Goal: Communication & Community: Share content

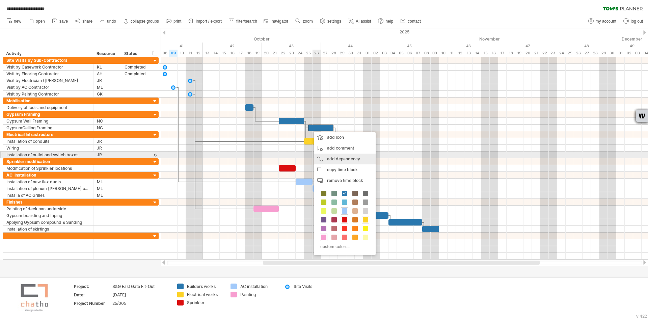
click at [321, 157] on div "add dependency You can use dependencies when you require tasks to be done in a …" at bounding box center [345, 159] width 62 height 11
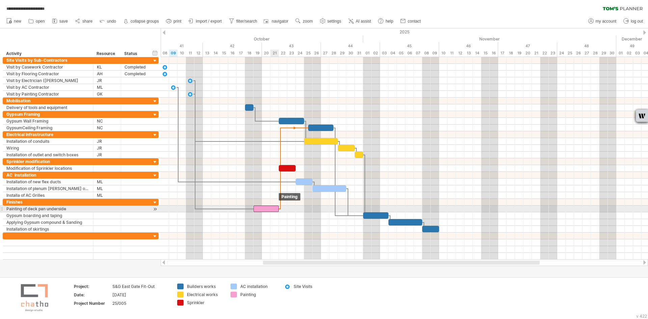
click at [278, 209] on span at bounding box center [278, 209] width 3 height 6
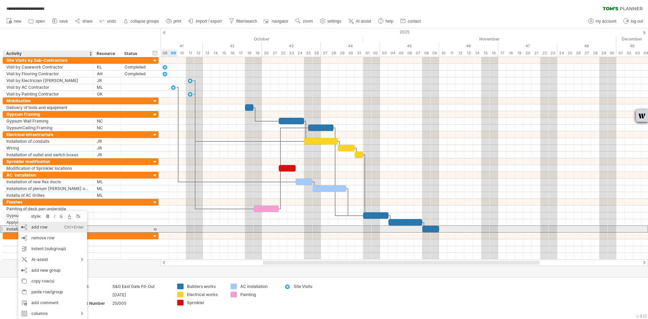
click at [36, 228] on div "add row Ctrl+Enter Cmd+Enter" at bounding box center [52, 227] width 69 height 11
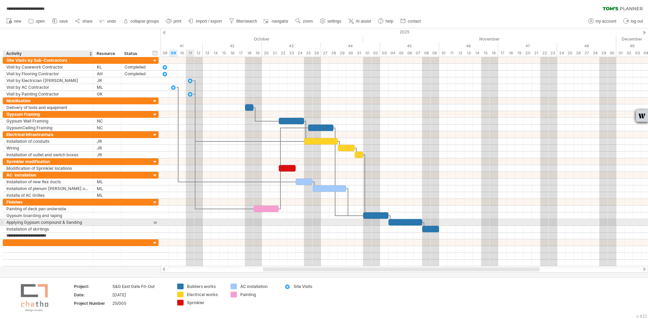
type input "**********"
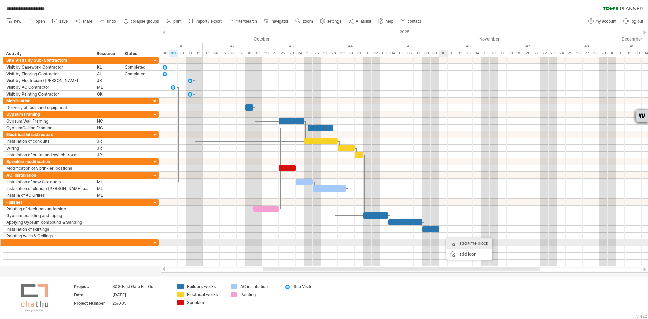
click at [459, 240] on div "add time block" at bounding box center [469, 243] width 46 height 11
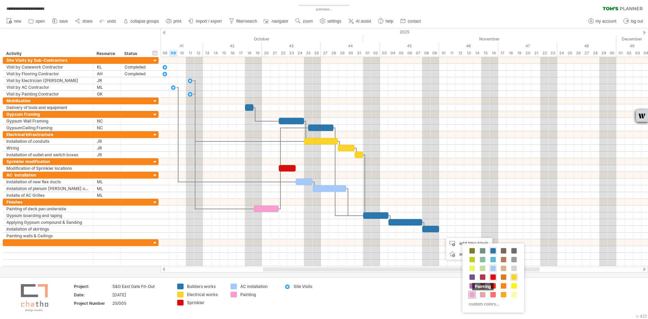
click at [470, 294] on span at bounding box center [471, 294] width 5 height 5
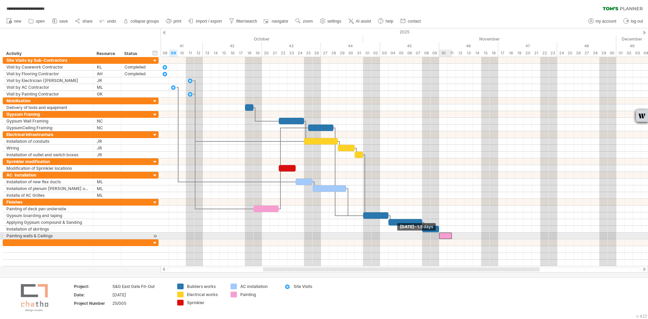
drag, startPoint x: 443, startPoint y: 235, endPoint x: 440, endPoint y: 235, distance: 3.8
click at [440, 235] on span at bounding box center [439, 235] width 3 height 6
drag, startPoint x: 452, startPoint y: 236, endPoint x: 472, endPoint y: 235, distance: 19.6
click at [472, 235] on span at bounding box center [472, 235] width 3 height 6
click at [52, 237] on div "Painting walls & Ceilings" at bounding box center [47, 235] width 83 height 6
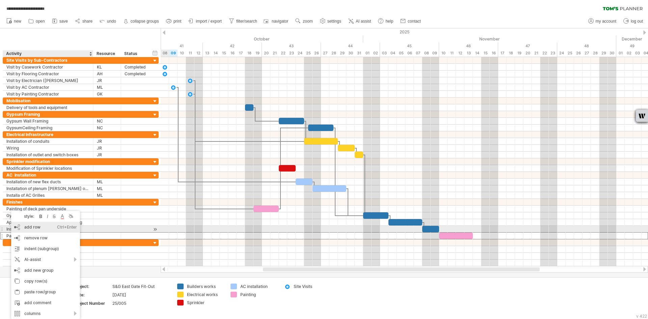
click at [33, 229] on div "add row Ctrl+Enter Cmd+Enter" at bounding box center [45, 227] width 69 height 11
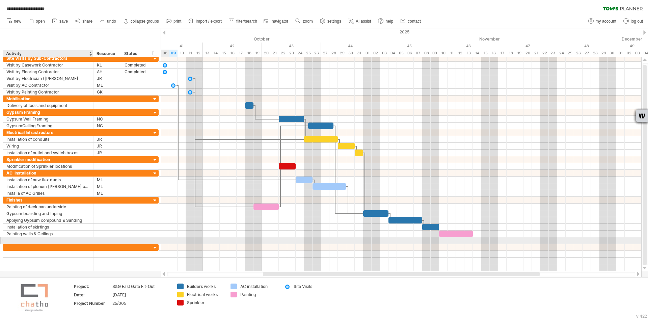
click at [11, 242] on input "text" at bounding box center [47, 240] width 83 height 6
type input "**********"
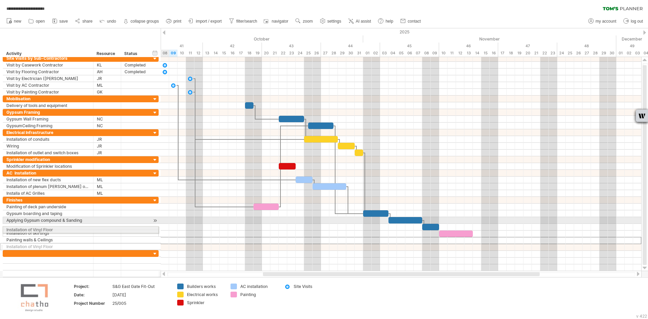
drag, startPoint x: 3, startPoint y: 240, endPoint x: 3, endPoint y: 228, distance: 11.8
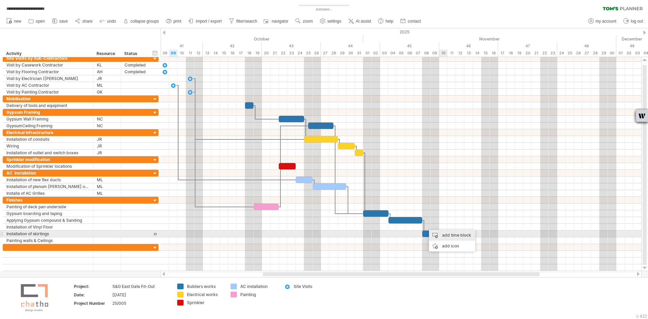
click at [440, 233] on div "add time block" at bounding box center [452, 235] width 46 height 11
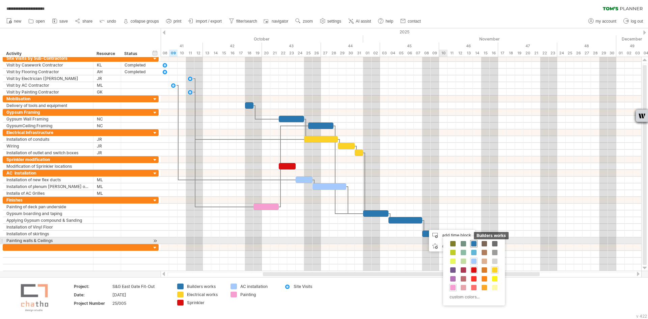
click at [475, 244] on span at bounding box center [473, 243] width 5 height 5
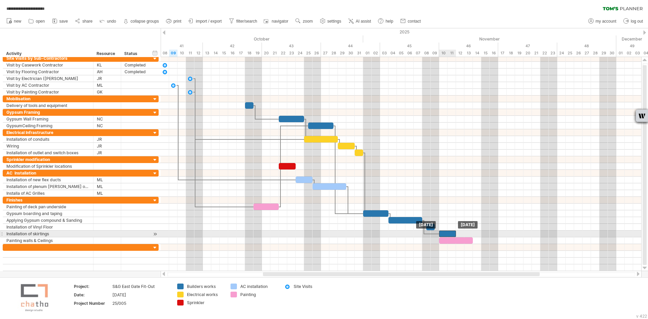
drag, startPoint x: 425, startPoint y: 233, endPoint x: 443, endPoint y: 233, distance: 18.2
click at [443, 233] on div at bounding box center [447, 233] width 17 height 6
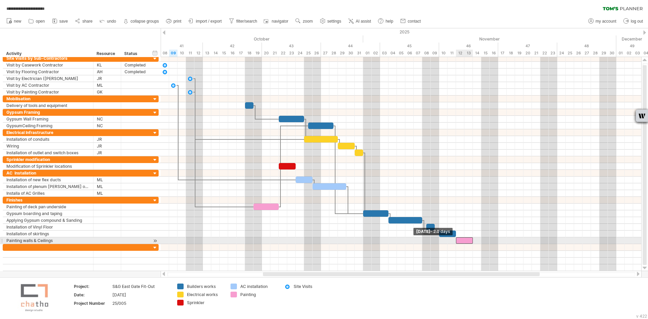
drag, startPoint x: 438, startPoint y: 240, endPoint x: 455, endPoint y: 240, distance: 17.2
click at [455, 240] on span at bounding box center [456, 240] width 3 height 6
drag, startPoint x: 473, startPoint y: 241, endPoint x: 481, endPoint y: 240, distance: 7.2
click at [481, 240] on span at bounding box center [481, 240] width 3 height 6
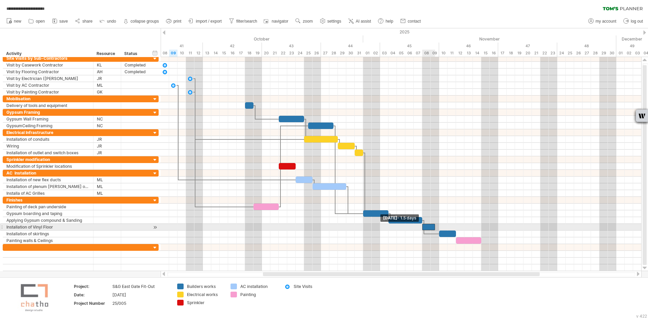
drag, startPoint x: 427, startPoint y: 226, endPoint x: 423, endPoint y: 227, distance: 4.1
click at [423, 227] on span at bounding box center [422, 227] width 3 height 6
drag, startPoint x: 435, startPoint y: 227, endPoint x: 440, endPoint y: 227, distance: 4.4
click at [440, 227] on span at bounding box center [439, 227] width 3 height 6
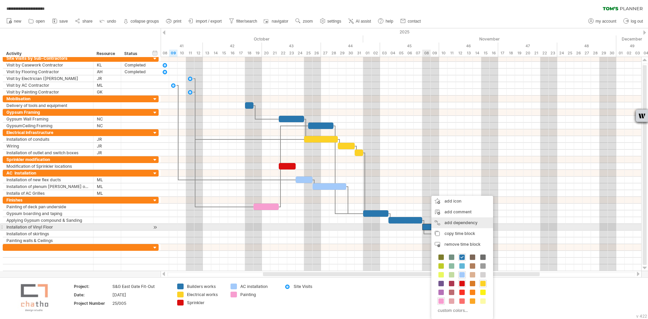
click at [446, 226] on div "add dependency You can use dependencies when you require tasks to be done in a …" at bounding box center [462, 222] width 62 height 11
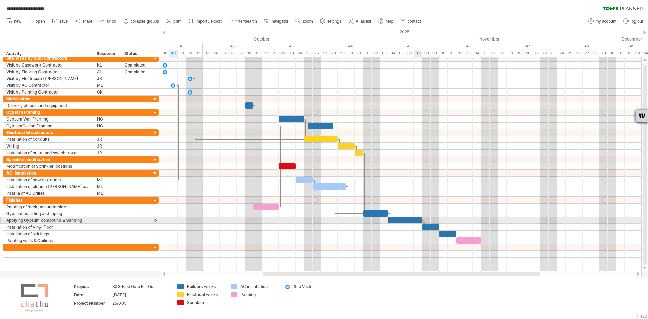
click at [421, 220] on span at bounding box center [422, 220] width 3 height 6
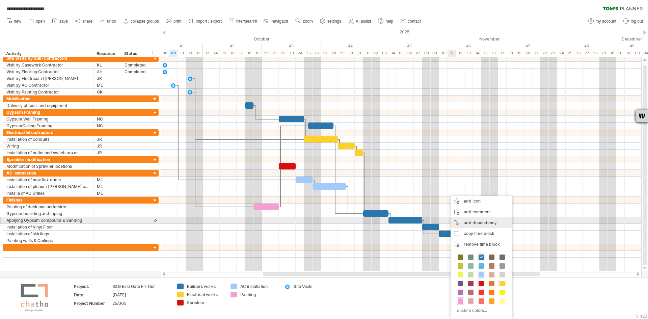
click at [462, 223] on div "add dependency You can use dependencies when you require tasks to be done in a …" at bounding box center [481, 222] width 62 height 11
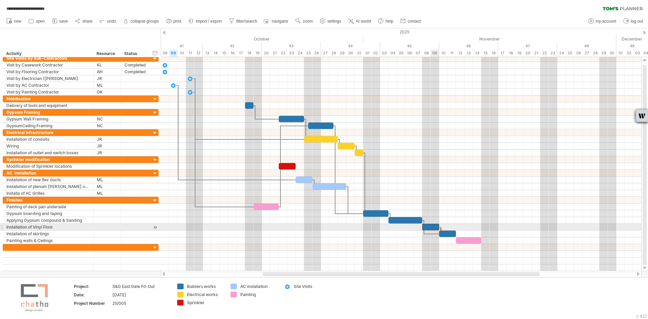
click at [438, 226] on span at bounding box center [439, 227] width 3 height 6
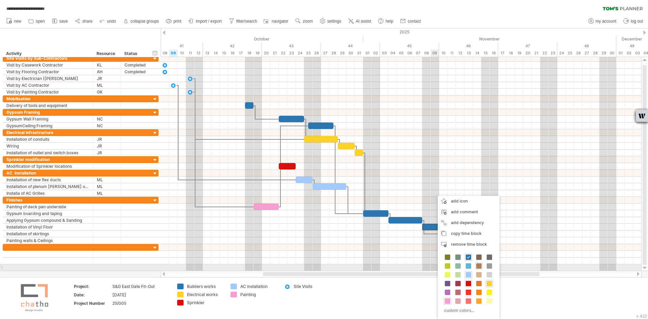
click at [477, 264] on span at bounding box center [478, 265] width 5 height 5
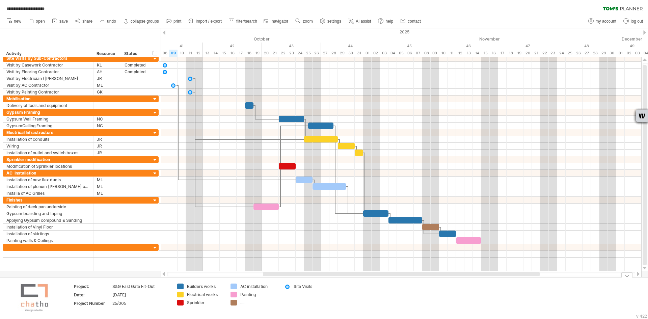
click at [243, 301] on div "...." at bounding box center [258, 303] width 37 height 6
type input "********"
click at [233, 312] on td "AC installation Painting Flooring" at bounding box center [253, 297] width 53 height 29
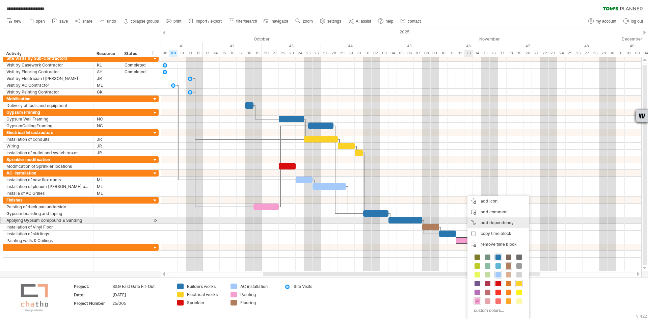
click at [472, 223] on div "add dependency You can use dependencies when you require tasks to be done in a …" at bounding box center [498, 222] width 62 height 11
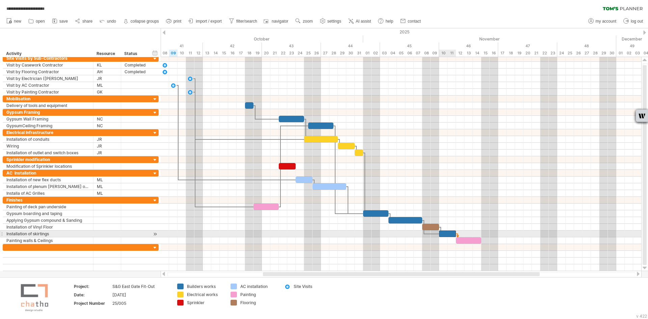
click at [454, 233] on div at bounding box center [447, 233] width 17 height 6
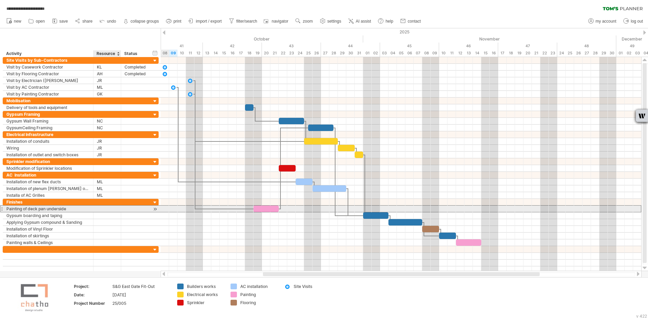
click at [105, 208] on div at bounding box center [107, 209] width 21 height 6
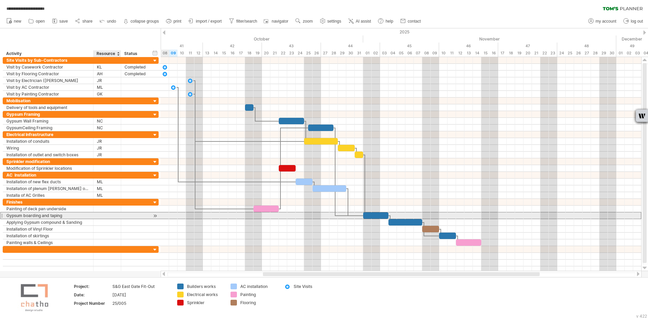
click at [105, 217] on div at bounding box center [107, 215] width 21 height 6
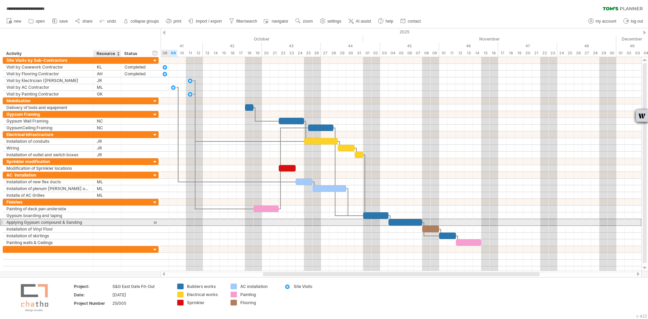
click at [100, 222] on div at bounding box center [107, 222] width 21 height 6
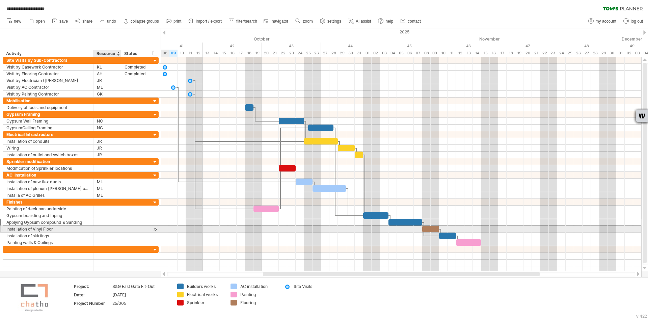
click at [99, 229] on div at bounding box center [107, 229] width 21 height 6
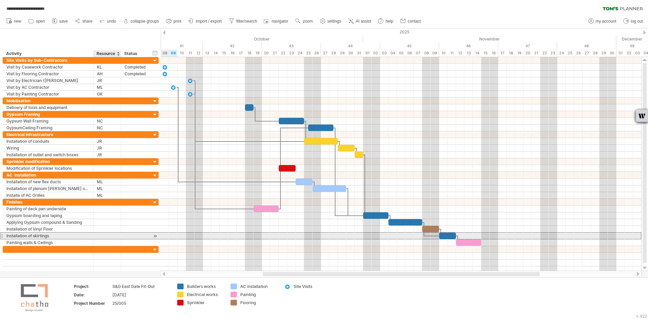
click at [100, 235] on div at bounding box center [107, 235] width 21 height 6
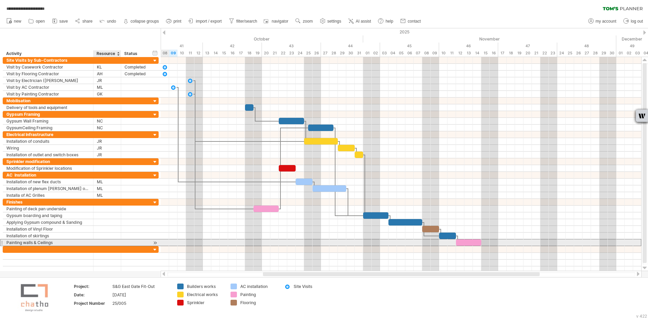
click at [99, 243] on div at bounding box center [107, 242] width 21 height 6
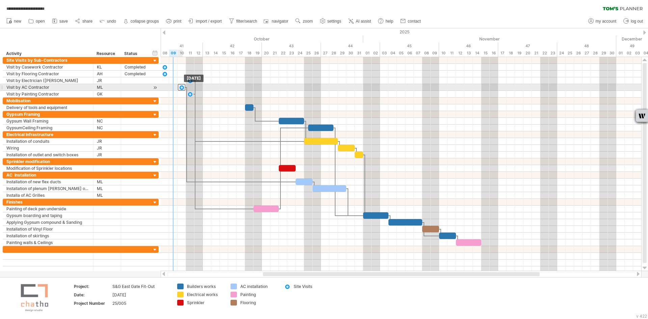
drag, startPoint x: 173, startPoint y: 87, endPoint x: 181, endPoint y: 88, distance: 7.5
click at [181, 88] on div at bounding box center [181, 87] width 7 height 6
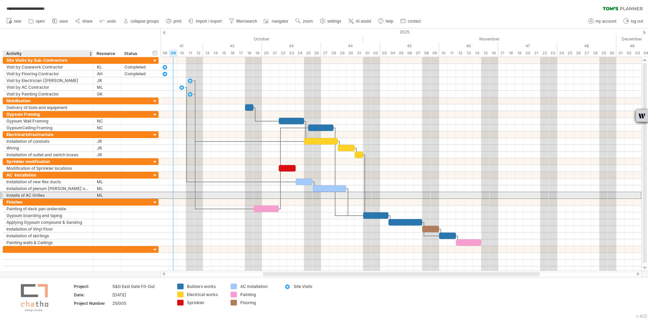
click at [14, 194] on div "Installa of AC Grilles" at bounding box center [47, 195] width 83 height 6
click at [20, 196] on input "**********" at bounding box center [47, 195] width 83 height 6
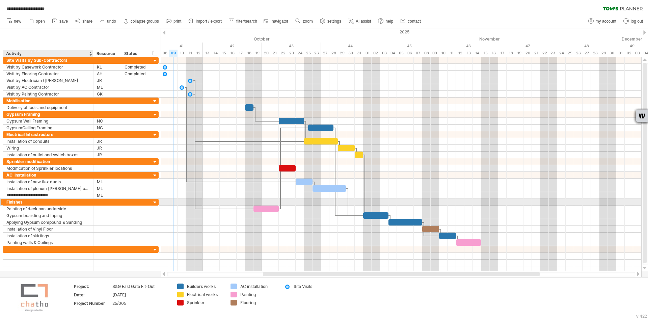
type input "**********"
click at [511, 202] on div "add time block" at bounding box center [525, 203] width 46 height 11
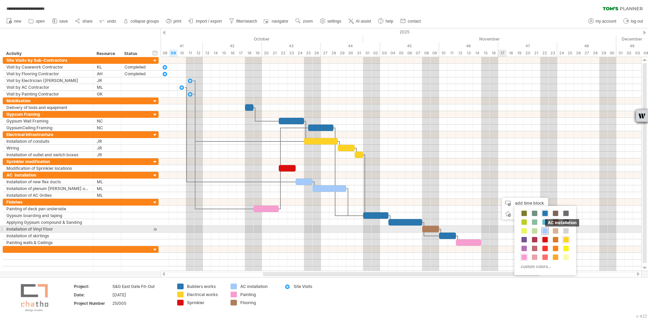
click at [546, 230] on span at bounding box center [544, 230] width 5 height 5
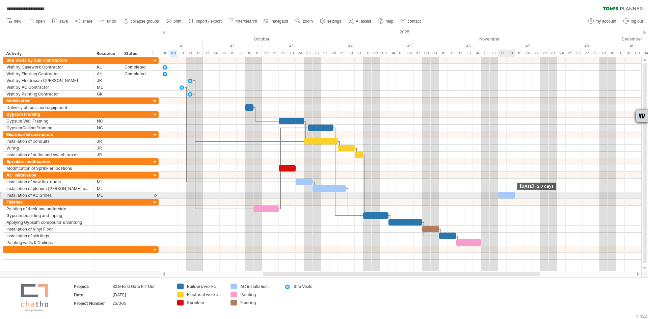
drag, startPoint x: 506, startPoint y: 194, endPoint x: 514, endPoint y: 194, distance: 8.1
click at [514, 194] on span at bounding box center [515, 195] width 3 height 6
click at [515, 194] on span at bounding box center [515, 195] width 3 height 6
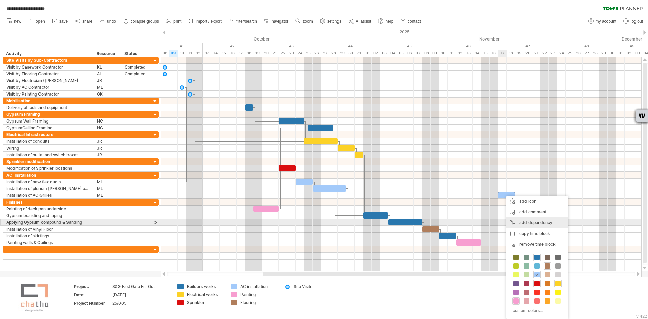
drag, startPoint x: 521, startPoint y: 220, endPoint x: 464, endPoint y: 207, distance: 58.2
click at [520, 220] on div "add dependency You can use dependencies when you require tasks to be done in a …" at bounding box center [537, 222] width 62 height 11
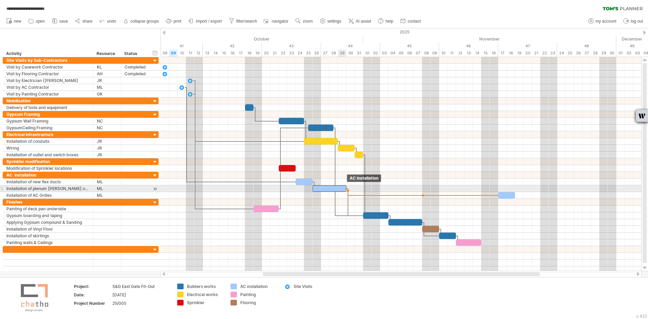
click at [345, 188] on span at bounding box center [346, 188] width 3 height 6
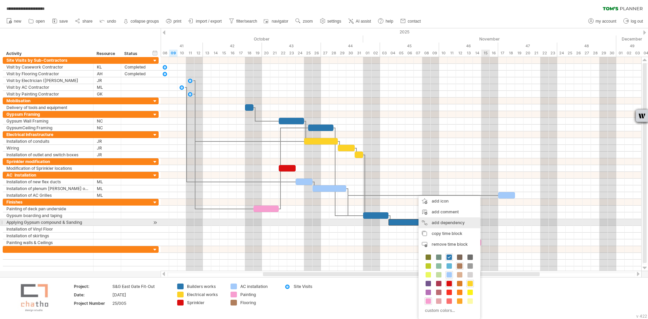
drag, startPoint x: 439, startPoint y: 222, endPoint x: 447, endPoint y: 219, distance: 9.1
click at [441, 222] on div "add dependency You can use dependencies when you require tasks to be done in a …" at bounding box center [449, 222] width 62 height 11
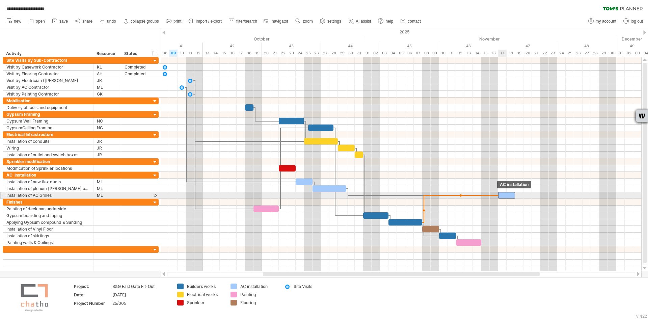
click at [499, 195] on span at bounding box center [498, 195] width 3 height 6
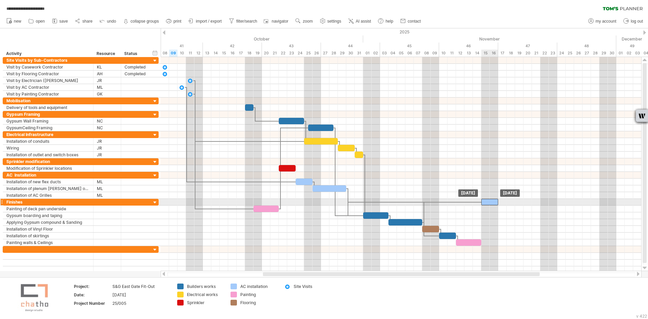
drag, startPoint x: 502, startPoint y: 195, endPoint x: 487, endPoint y: 203, distance: 17.2
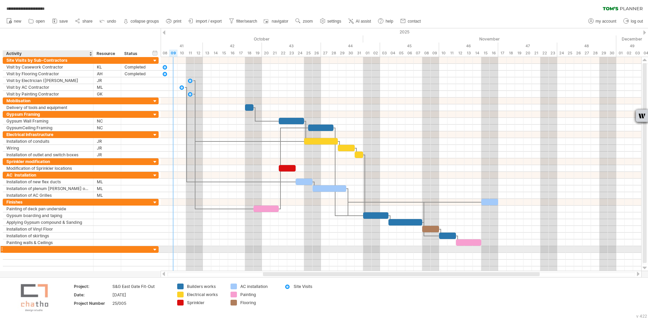
click at [46, 249] on div at bounding box center [47, 249] width 83 height 6
type input "********"
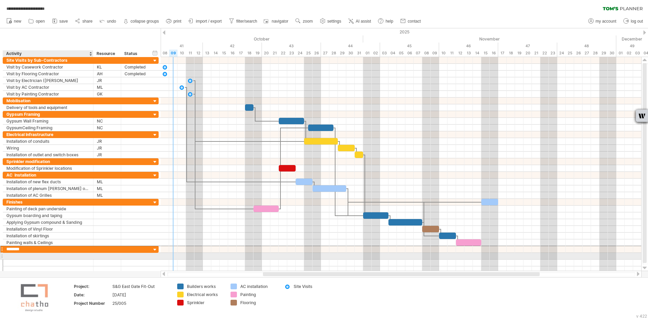
click at [19, 255] on div at bounding box center [47, 256] width 83 height 6
click at [11, 256] on input "*******" at bounding box center [47, 256] width 83 height 6
click at [12, 256] on input "*******" at bounding box center [47, 256] width 83 height 6
type input "**********"
click at [486, 253] on div at bounding box center [401, 256] width 481 height 7
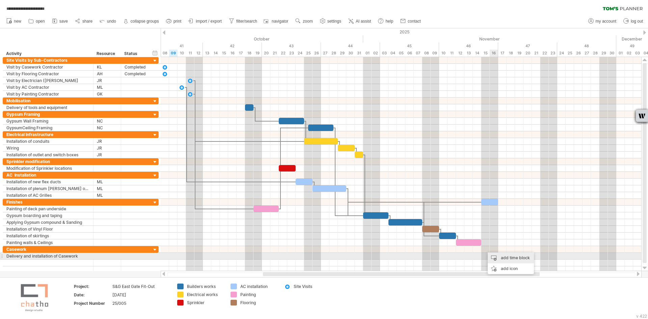
click at [497, 254] on div "add time block" at bounding box center [511, 257] width 46 height 11
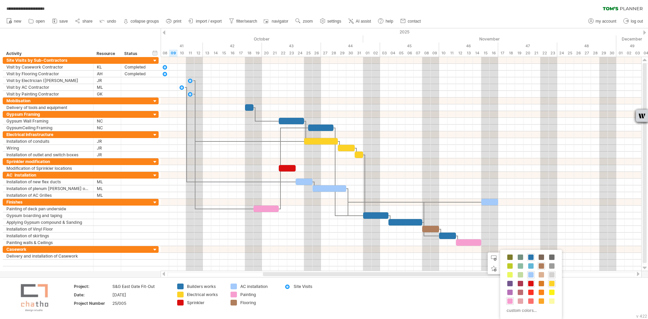
click at [550, 274] on span at bounding box center [551, 274] width 5 height 5
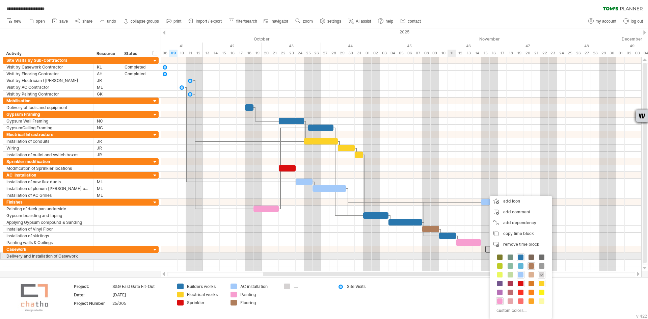
click at [454, 254] on div at bounding box center [401, 256] width 481 height 7
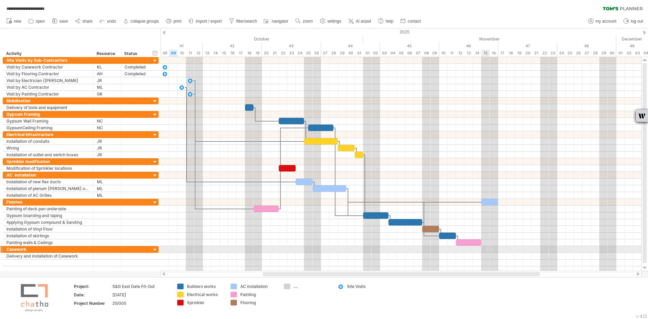
click at [485, 248] on span at bounding box center [485, 249] width 3 height 6
click at [487, 248] on div at bounding box center [489, 249] width 8 height 6
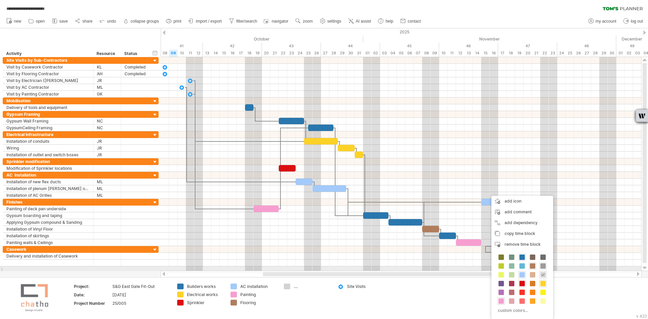
click at [542, 268] on span at bounding box center [542, 265] width 5 height 5
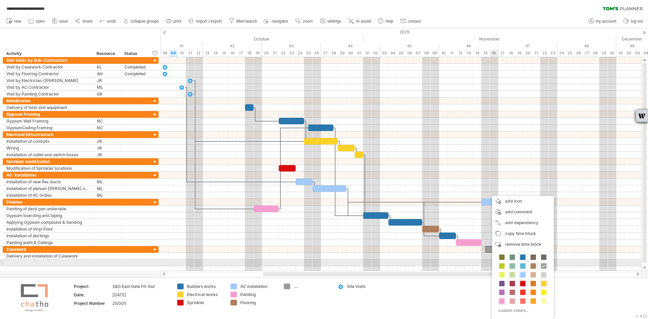
click at [512, 266] on span at bounding box center [512, 265] width 5 height 5
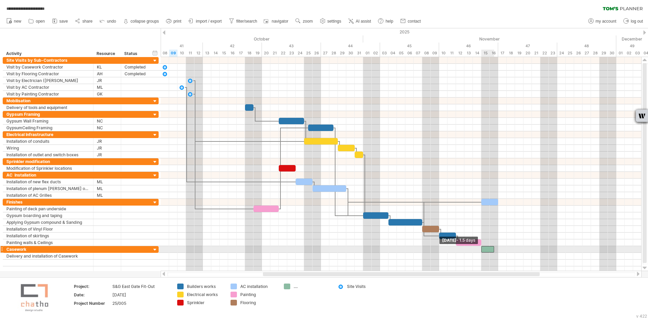
drag, startPoint x: 485, startPoint y: 248, endPoint x: 480, endPoint y: 249, distance: 5.7
click at [480, 249] on div "[DATE] [DATE] - 1.5 days" at bounding box center [401, 164] width 481 height 214
drag, startPoint x: 494, startPoint y: 248, endPoint x: 515, endPoint y: 248, distance: 21.3
click at [515, 248] on span at bounding box center [515, 249] width 3 height 6
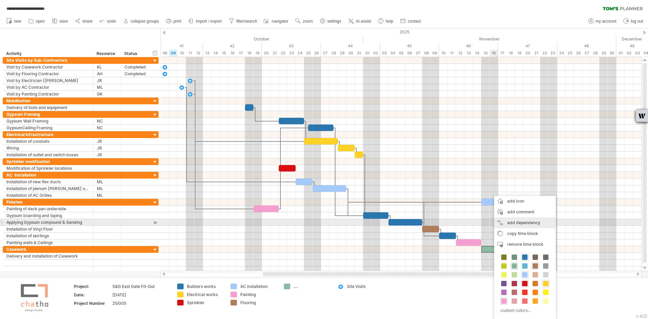
click at [501, 224] on div "add dependency You can use dependencies when you require tasks to be done in a …" at bounding box center [525, 222] width 62 height 11
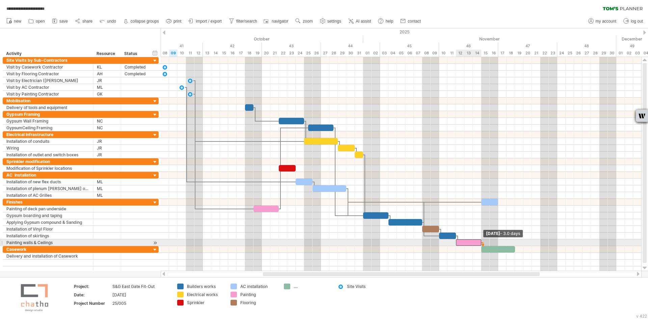
click at [480, 242] on span at bounding box center [481, 242] width 3 height 6
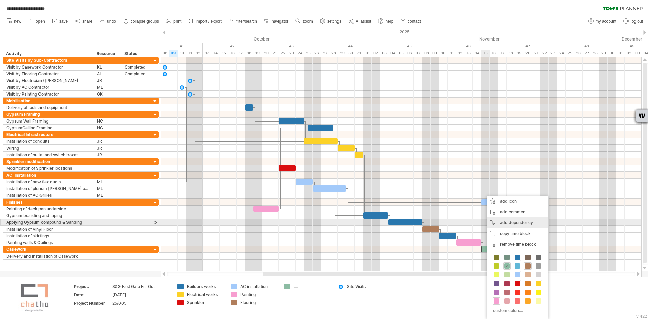
click at [502, 223] on div "add dependency You can use dependencies when you require tasks to be done in a …" at bounding box center [518, 222] width 62 height 11
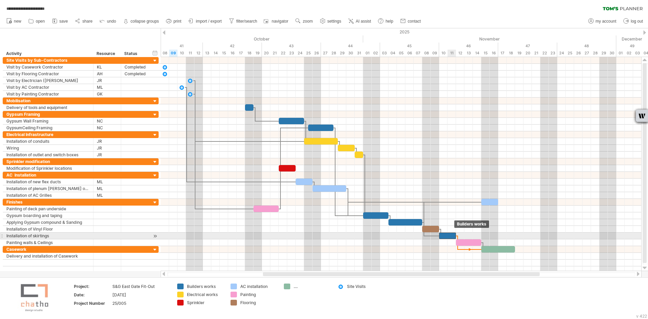
click at [454, 235] on div at bounding box center [447, 235] width 17 height 6
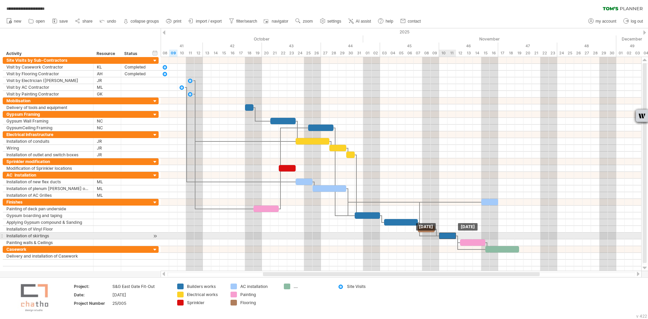
click at [448, 234] on div at bounding box center [447, 235] width 17 height 6
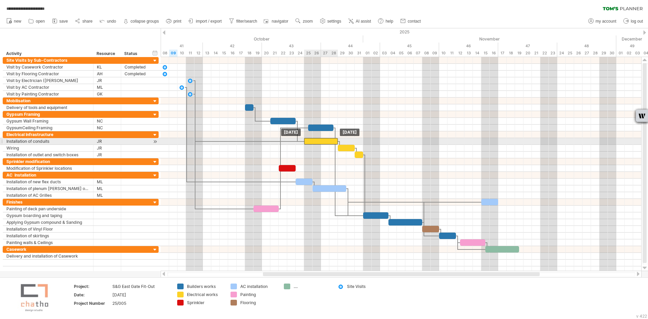
drag, startPoint x: 310, startPoint y: 142, endPoint x: 319, endPoint y: 142, distance: 9.1
click at [319, 142] on div at bounding box center [321, 141] width 34 height 6
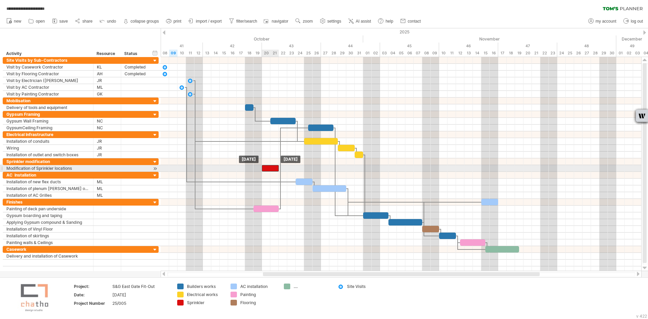
drag, startPoint x: 285, startPoint y: 166, endPoint x: 271, endPoint y: 166, distance: 13.8
click at [271, 166] on div at bounding box center [270, 168] width 17 height 6
drag, startPoint x: 278, startPoint y: 168, endPoint x: 285, endPoint y: 167, distance: 7.1
click at [285, 167] on div at bounding box center [274, 168] width 25 height 6
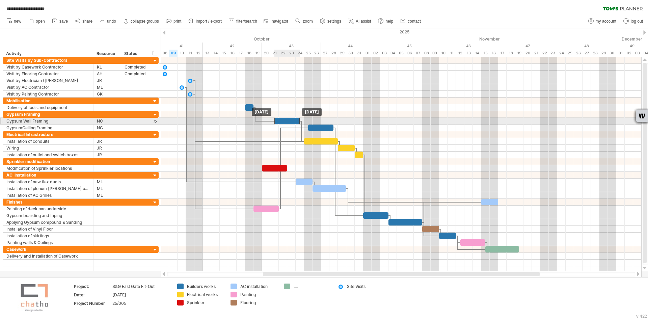
drag, startPoint x: 274, startPoint y: 120, endPoint x: 278, endPoint y: 119, distance: 4.1
click at [278, 119] on div at bounding box center [286, 121] width 25 height 6
drag, startPoint x: 282, startPoint y: 122, endPoint x: 286, endPoint y: 122, distance: 4.4
click at [286, 122] on div at bounding box center [291, 121] width 25 height 6
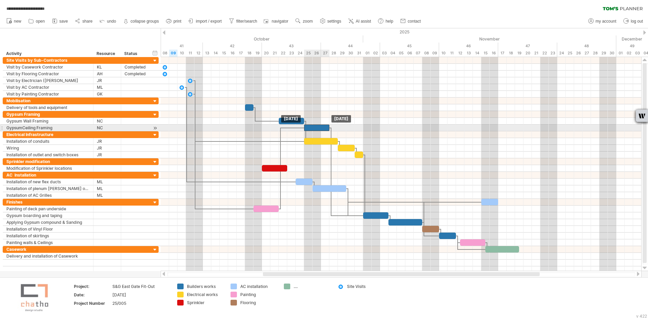
drag, startPoint x: 313, startPoint y: 127, endPoint x: 309, endPoint y: 127, distance: 4.0
click at [309, 127] on div at bounding box center [316, 128] width 25 height 6
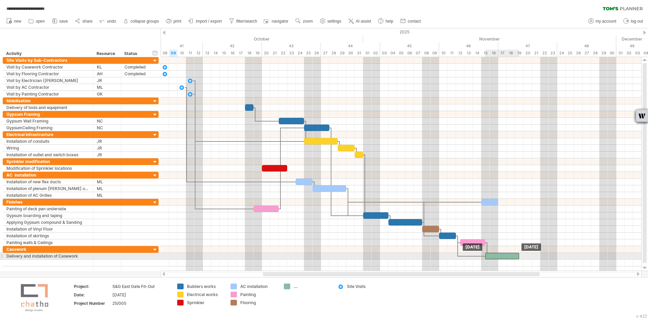
drag, startPoint x: 501, startPoint y: 249, endPoint x: 500, endPoint y: 255, distance: 5.8
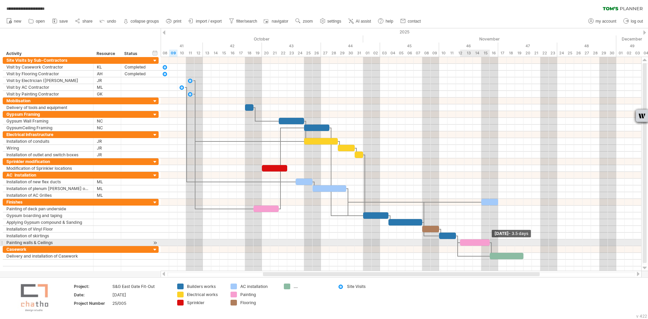
drag, startPoint x: 486, startPoint y: 241, endPoint x: 489, endPoint y: 242, distance: 3.7
click at [489, 242] on span at bounding box center [489, 242] width 3 height 6
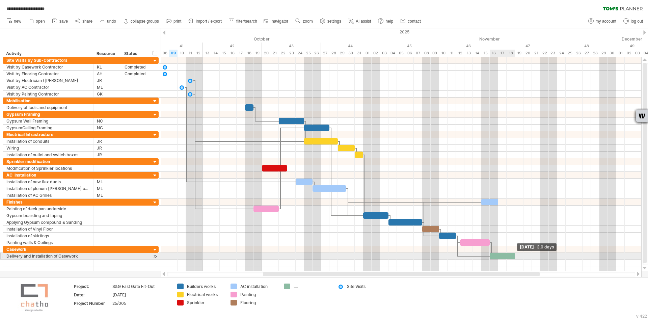
drag, startPoint x: 524, startPoint y: 257, endPoint x: 517, endPoint y: 257, distance: 7.4
click at [517, 257] on div "[DATE] - 3.0 days [DATE]" at bounding box center [401, 164] width 481 height 214
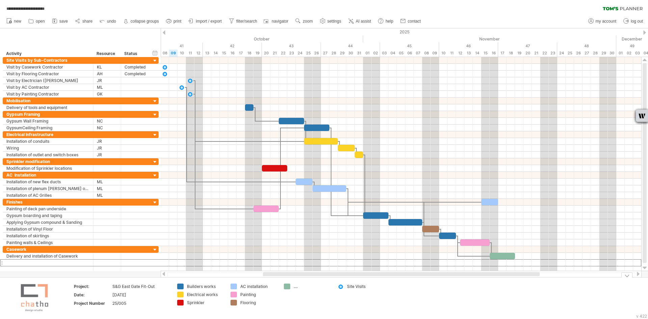
click at [297, 287] on div "...." at bounding box center [312, 286] width 37 height 6
type input "**********"
click at [300, 301] on td "**********" at bounding box center [306, 297] width 53 height 29
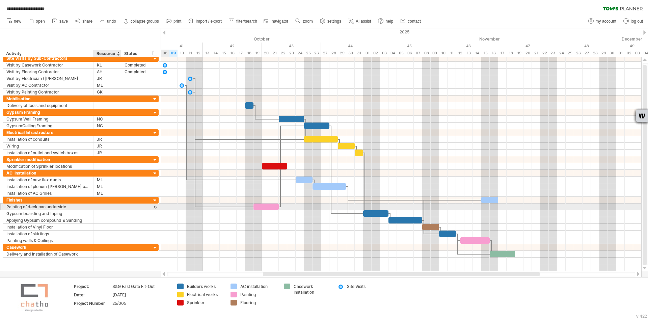
click at [107, 206] on div at bounding box center [107, 206] width 21 height 6
type input "**"
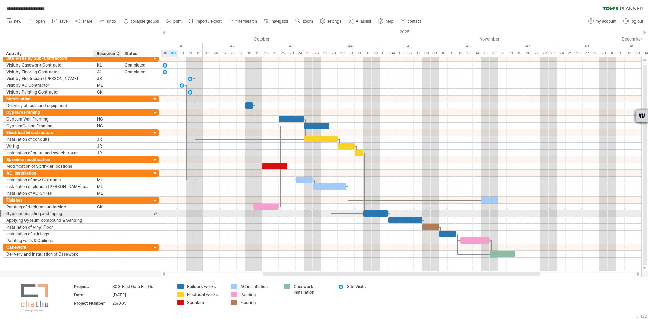
click at [105, 214] on div at bounding box center [107, 213] width 21 height 6
type input "**"
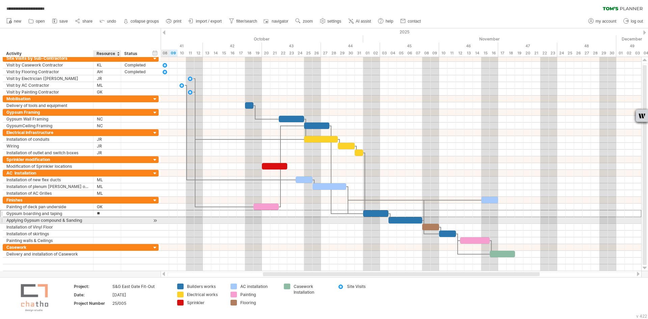
click at [97, 220] on div at bounding box center [107, 220] width 21 height 6
type input "**"
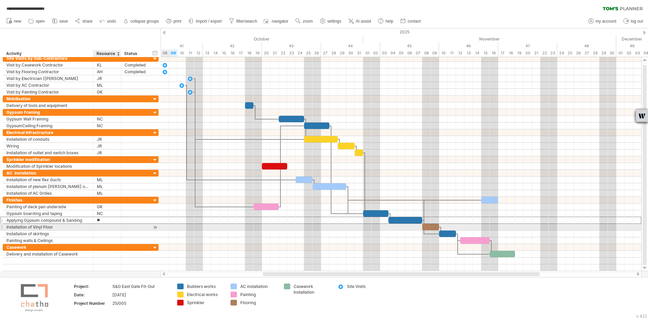
click at [101, 226] on div at bounding box center [107, 227] width 21 height 6
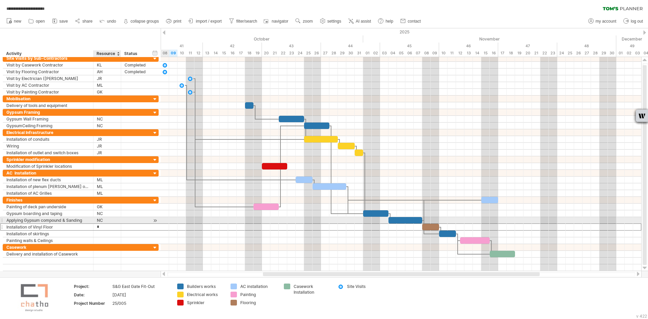
type input "**"
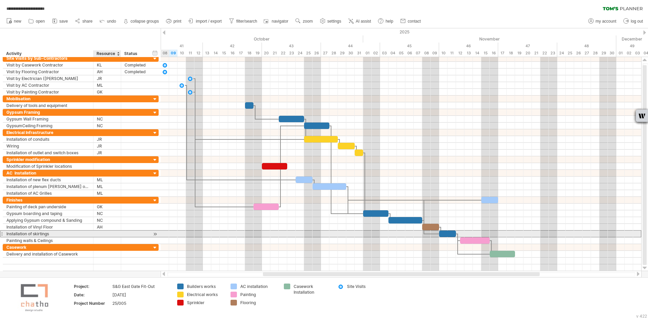
click at [107, 233] on div at bounding box center [107, 233] width 21 height 6
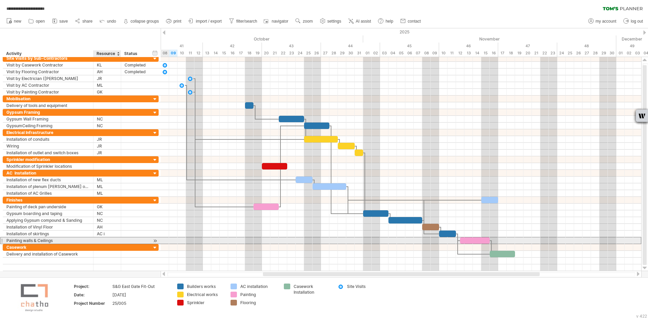
click at [99, 241] on div at bounding box center [107, 240] width 21 height 6
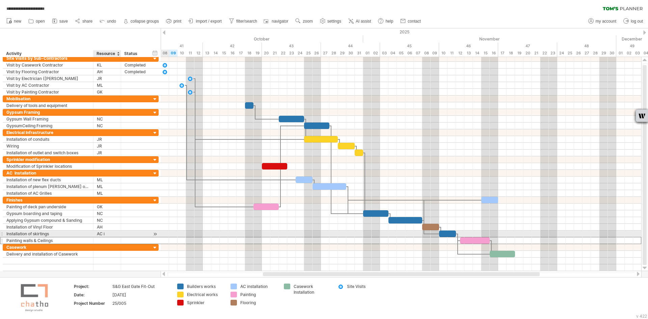
click at [113, 234] on div "AC i" at bounding box center [107, 233] width 21 height 6
type input "**"
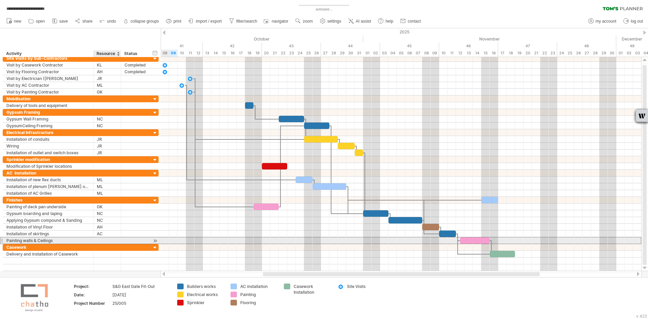
click at [100, 241] on div at bounding box center [107, 240] width 21 height 6
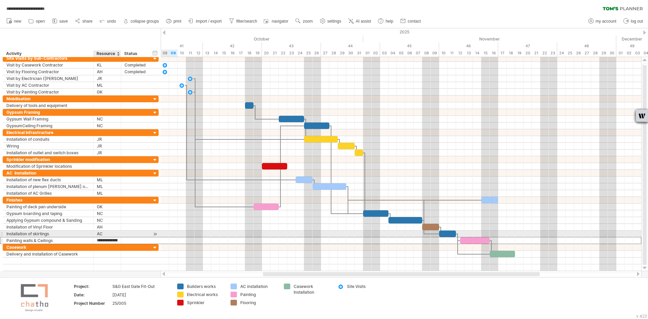
type input "**"
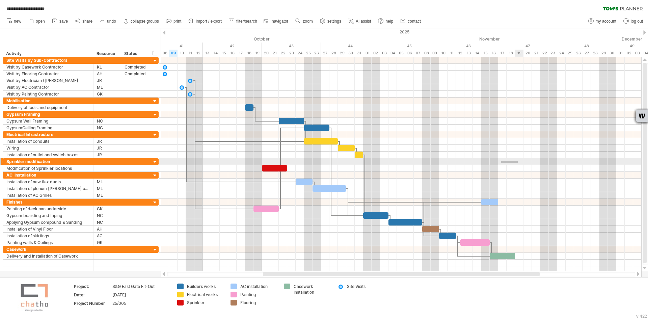
drag, startPoint x: 501, startPoint y: 161, endPoint x: 518, endPoint y: 163, distance: 16.7
click at [518, 163] on div at bounding box center [401, 161] width 481 height 7
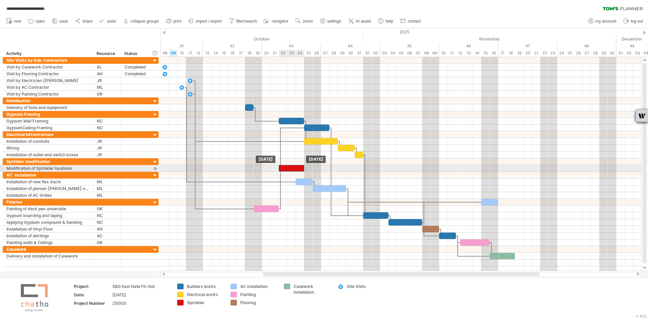
drag, startPoint x: 270, startPoint y: 168, endPoint x: 287, endPoint y: 167, distance: 16.9
click at [287, 167] on div at bounding box center [291, 168] width 25 height 6
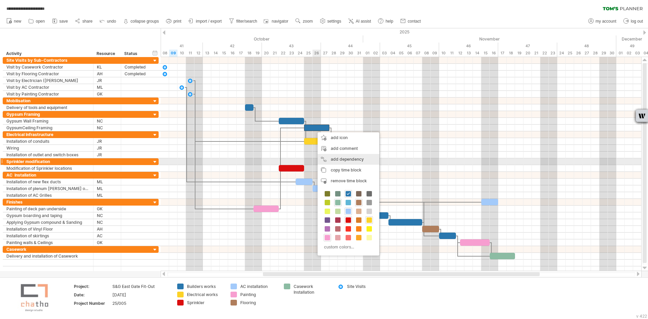
click at [332, 160] on div "add dependency You can use dependencies when you require tasks to be done in a …" at bounding box center [349, 159] width 62 height 11
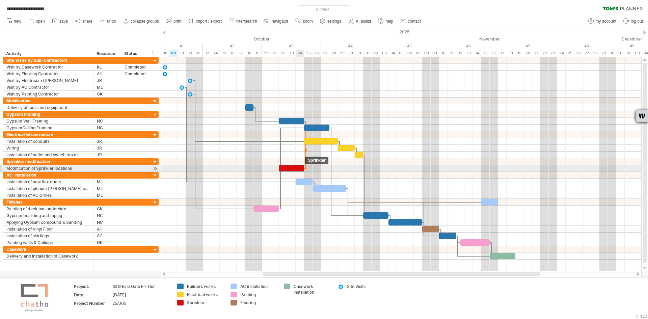
click at [304, 170] on span at bounding box center [304, 168] width 3 height 6
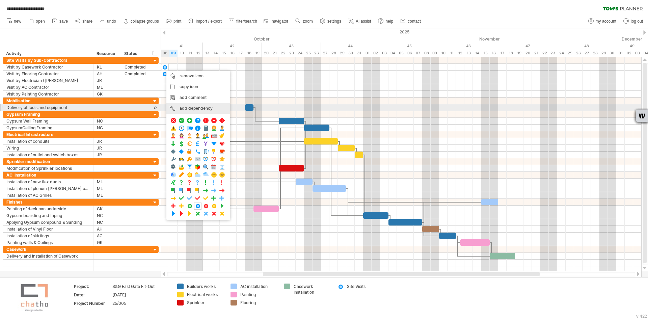
click at [192, 105] on div "add dependency You can use dependencies when you require tasks to be done in a …" at bounding box center [198, 108] width 64 height 11
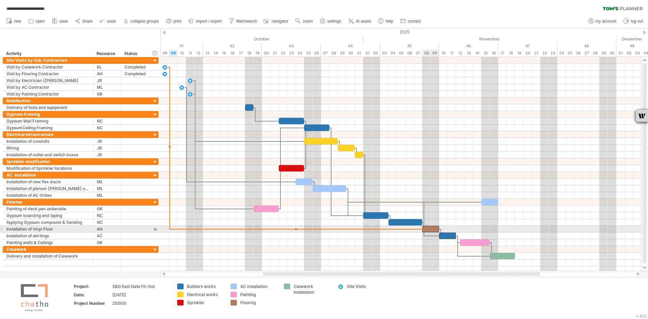
click at [425, 228] on div at bounding box center [430, 229] width 17 height 6
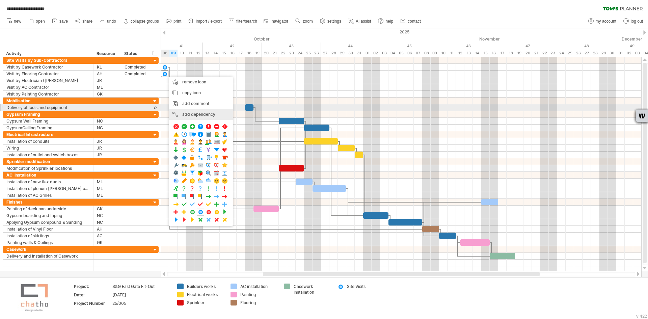
click at [185, 111] on div "add dependency You can use dependencies when you require tasks to be done in a …" at bounding box center [201, 114] width 64 height 11
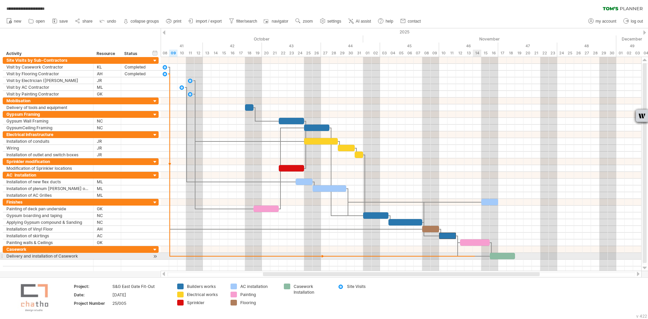
click at [475, 256] on div at bounding box center [474, 256] width 32 height 2
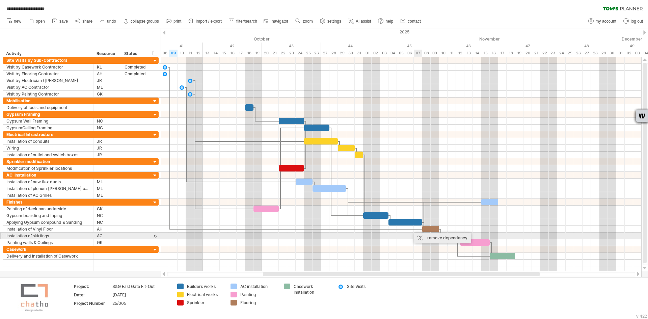
click at [429, 236] on div "remove dependency" at bounding box center [442, 237] width 57 height 11
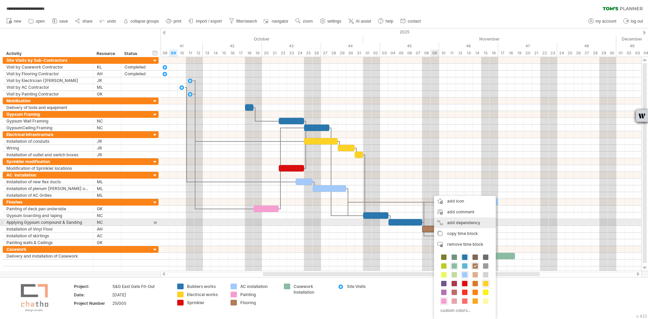
click at [444, 223] on div "add dependency You can use dependencies when you require tasks to be done in a …" at bounding box center [465, 222] width 62 height 11
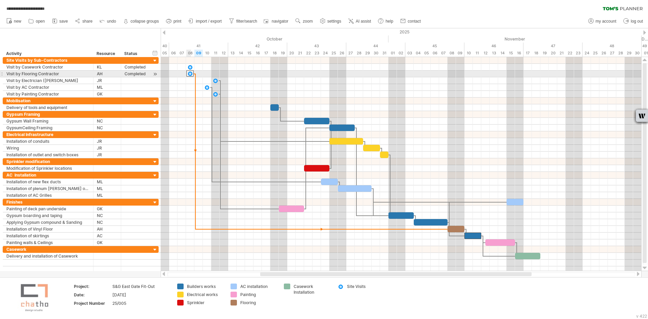
click at [191, 74] on div at bounding box center [189, 73] width 7 height 6
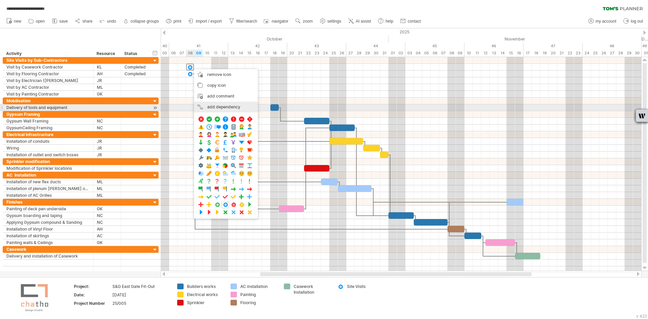
click at [217, 105] on div "add dependency You can use dependencies when you require tasks to be done in a …" at bounding box center [226, 107] width 64 height 11
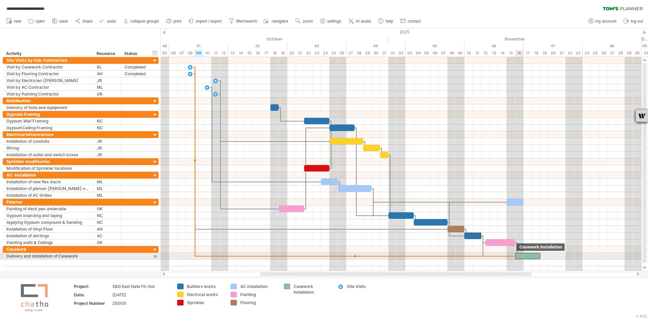
click at [521, 257] on div at bounding box center [527, 256] width 25 height 6
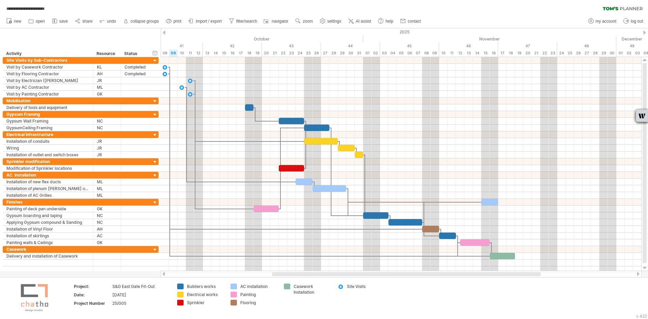
drag, startPoint x: 295, startPoint y: 273, endPoint x: 307, endPoint y: 276, distance: 12.2
click at [307, 276] on div at bounding box center [401, 274] width 481 height 7
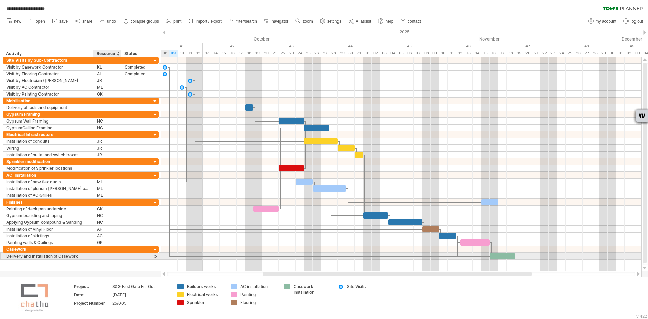
click at [105, 255] on div at bounding box center [107, 256] width 21 height 6
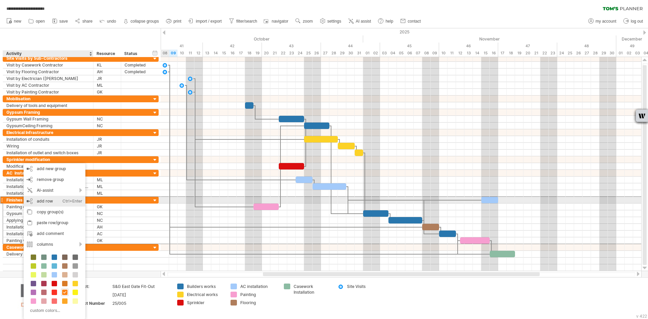
click at [42, 198] on div "add row Ctrl+Enter Cmd+Enter" at bounding box center [55, 201] width 62 height 11
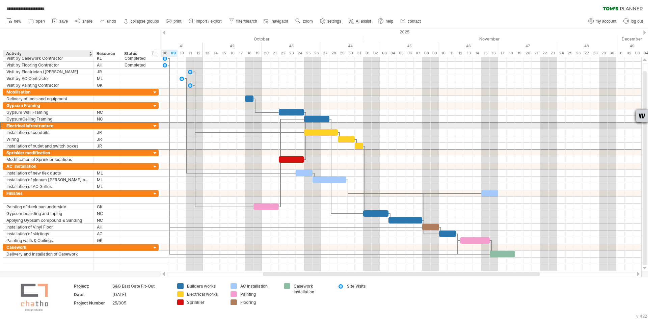
click at [31, 126] on div "Electrical Infrastructure" at bounding box center [47, 125] width 83 height 6
drag, startPoint x: 27, startPoint y: 125, endPoint x: 64, endPoint y: 126, distance: 37.8
click at [64, 126] on input "**********" at bounding box center [47, 125] width 83 height 6
type input "**********"
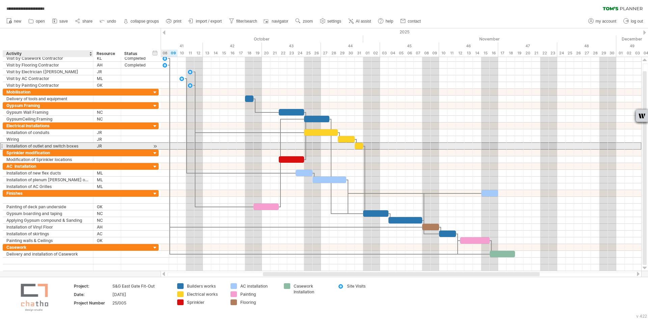
click at [79, 147] on div "Installation of outlet and switch boxes" at bounding box center [47, 146] width 83 height 6
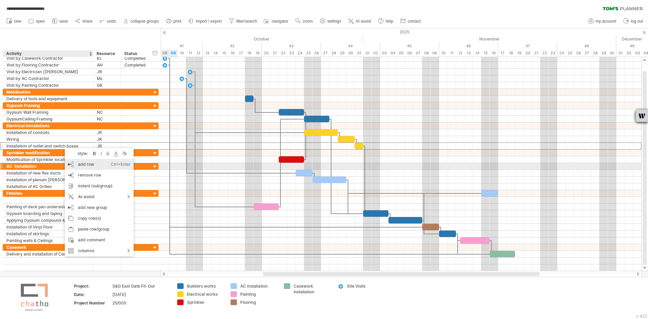
click at [83, 164] on div "add row Ctrl+Enter Cmd+Enter" at bounding box center [99, 164] width 69 height 11
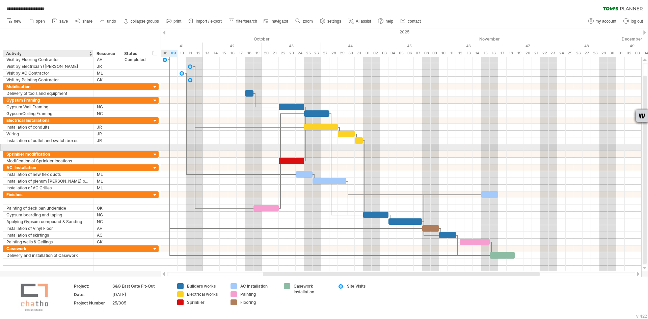
click at [19, 146] on input "text" at bounding box center [47, 147] width 83 height 6
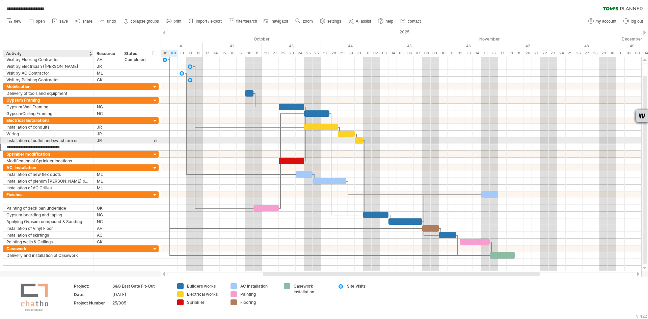
type input "**********"
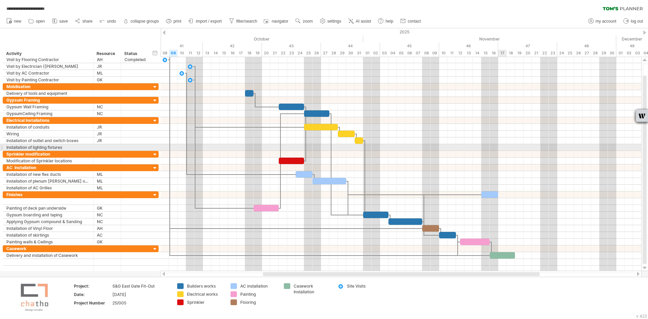
click at [502, 148] on div at bounding box center [401, 147] width 481 height 7
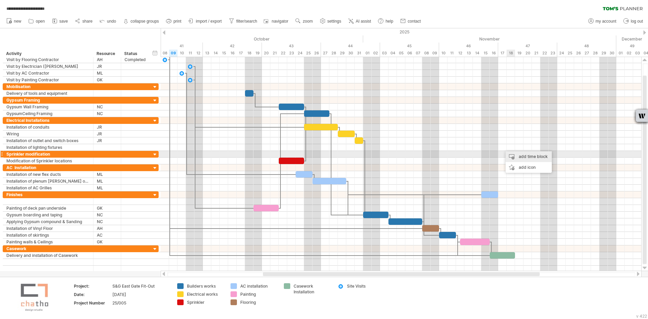
click at [514, 156] on div "add time block" at bounding box center [528, 156] width 46 height 11
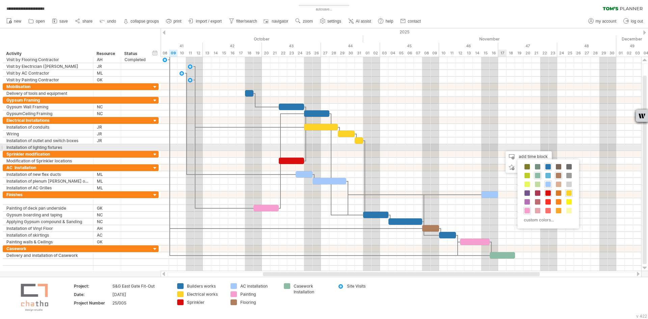
click at [501, 145] on div at bounding box center [401, 147] width 481 height 7
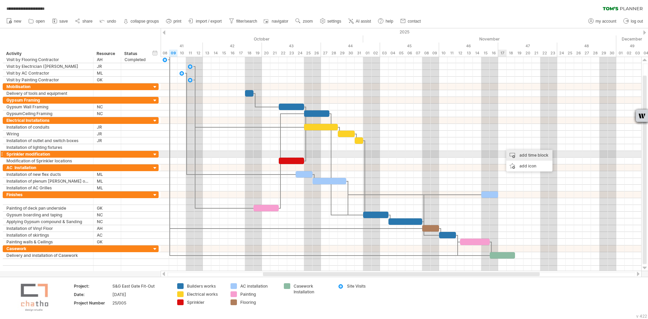
click at [515, 154] on div "add time block" at bounding box center [529, 155] width 46 height 11
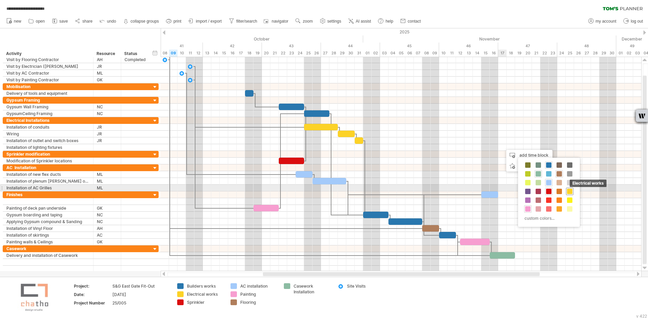
click at [568, 190] on span at bounding box center [569, 191] width 5 height 5
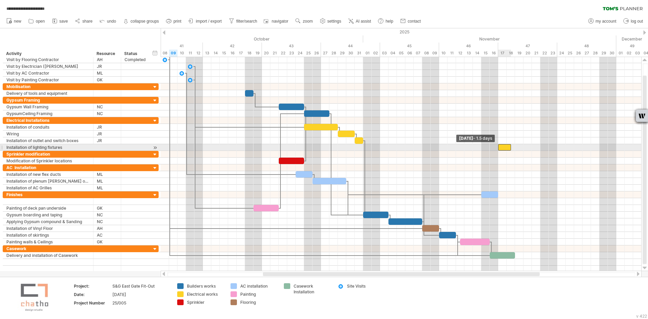
drag, startPoint x: 502, startPoint y: 145, endPoint x: 497, endPoint y: 146, distance: 4.8
click at [497, 146] on span at bounding box center [498, 147] width 3 height 6
drag, startPoint x: 505, startPoint y: 147, endPoint x: 513, endPoint y: 148, distance: 7.9
click at [513, 148] on div at bounding box center [512, 147] width 13 height 6
drag, startPoint x: 520, startPoint y: 146, endPoint x: 531, endPoint y: 146, distance: 11.5
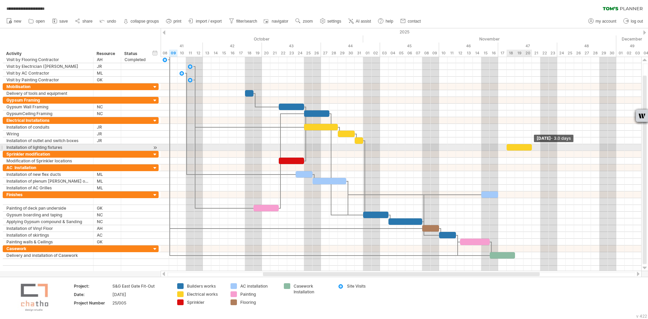
click at [531, 146] on span at bounding box center [531, 147] width 3 height 6
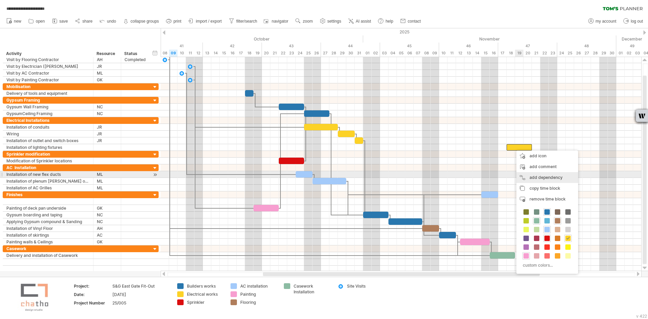
click at [529, 175] on div "add dependency You can use dependencies when you require tasks to be done in a …" at bounding box center [547, 177] width 62 height 11
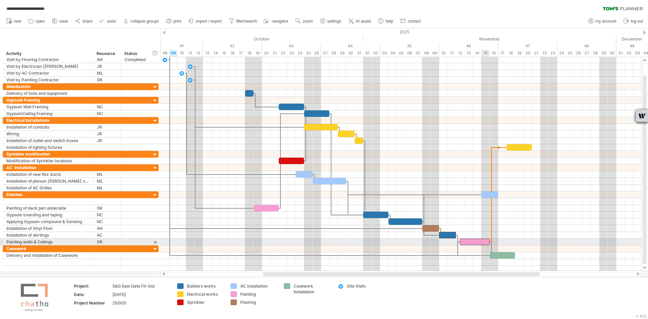
click at [488, 239] on span at bounding box center [489, 242] width 3 height 6
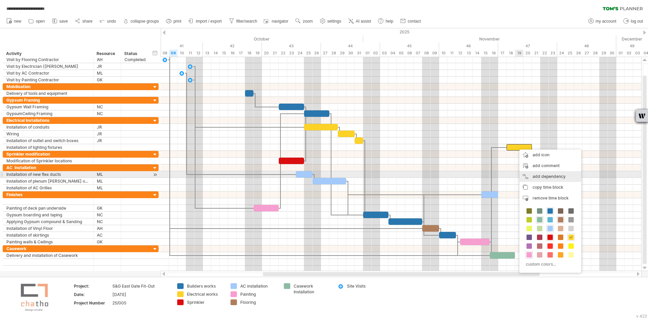
click at [531, 175] on div "add dependency You can use dependencies when you require tasks to be done in a …" at bounding box center [550, 176] width 62 height 11
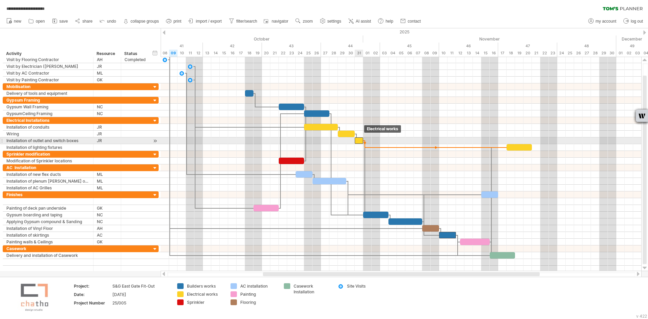
click at [362, 139] on span at bounding box center [363, 140] width 3 height 6
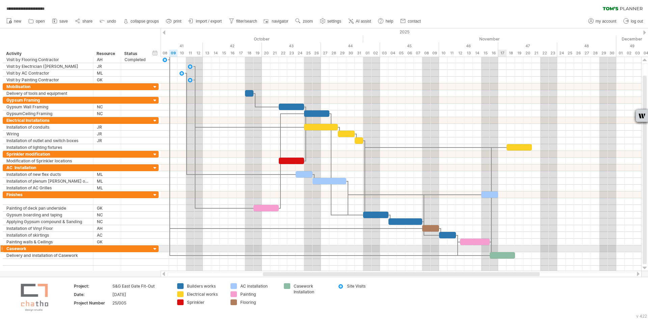
click at [502, 248] on div at bounding box center [401, 248] width 481 height 7
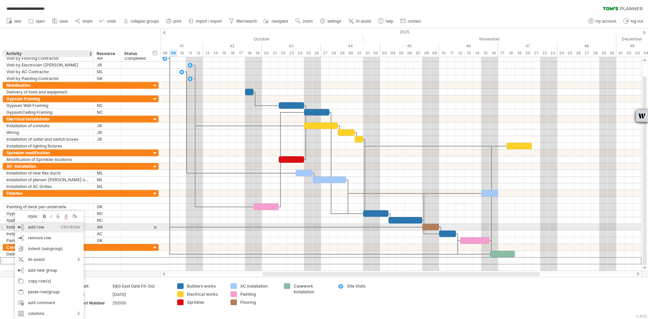
click at [44, 229] on div "add row Ctrl+Enter Cmd+Enter" at bounding box center [49, 227] width 69 height 11
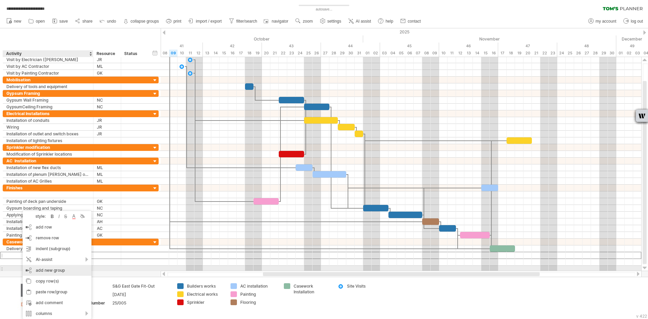
click at [49, 269] on div "add new group" at bounding box center [57, 270] width 69 height 11
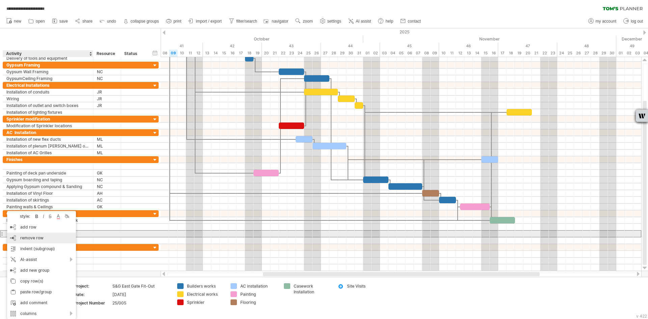
click at [15, 237] on div "remove row remove selected rows" at bounding box center [41, 237] width 69 height 11
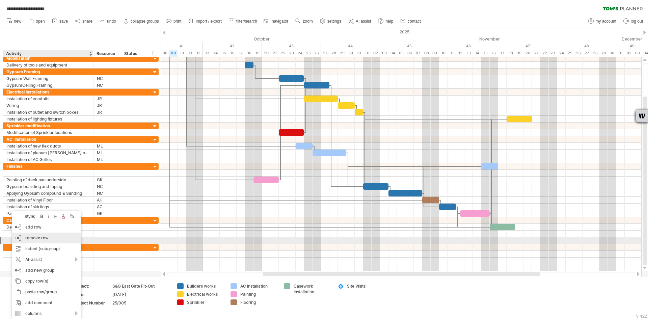
click at [28, 241] on div "remove row remove selected rows" at bounding box center [46, 237] width 69 height 11
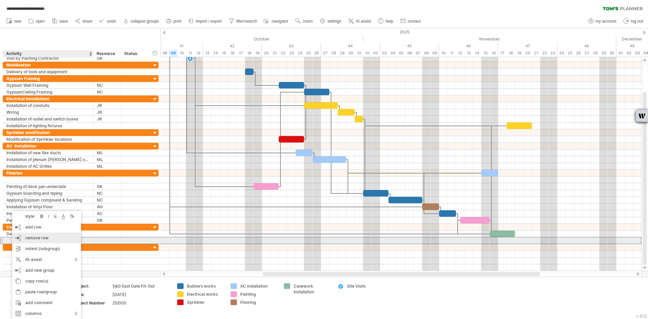
click at [26, 240] on div "remove row remove selected rows" at bounding box center [46, 237] width 69 height 11
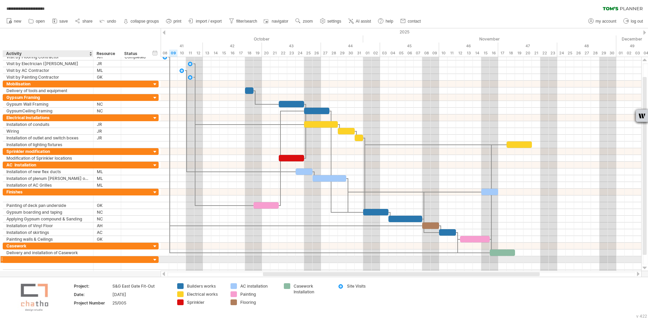
click at [36, 259] on div at bounding box center [47, 259] width 83 height 6
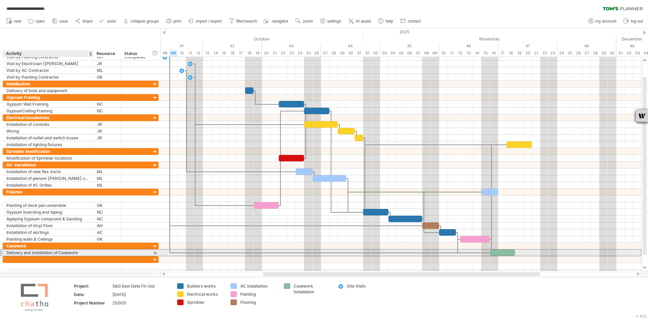
click at [19, 253] on div "Delivery and installation of Casework" at bounding box center [47, 252] width 83 height 6
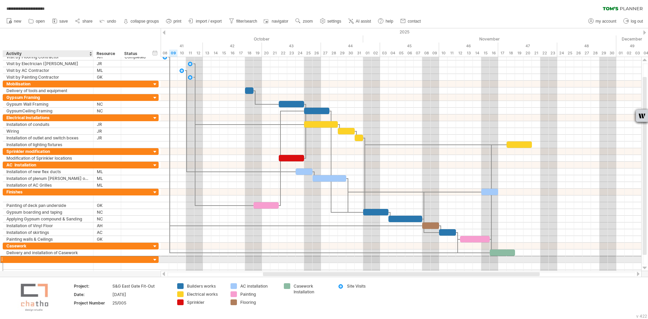
click at [24, 259] on div at bounding box center [47, 259] width 83 height 6
type input "********"
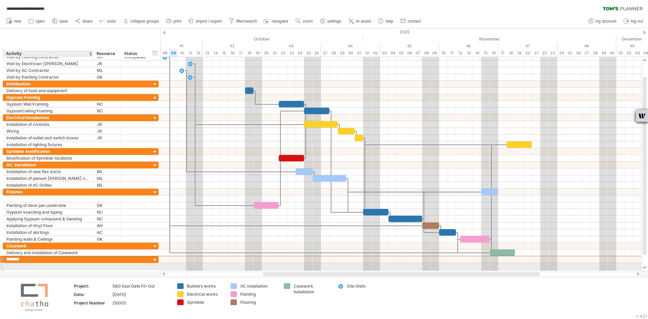
click at [32, 266] on div at bounding box center [47, 266] width 83 height 6
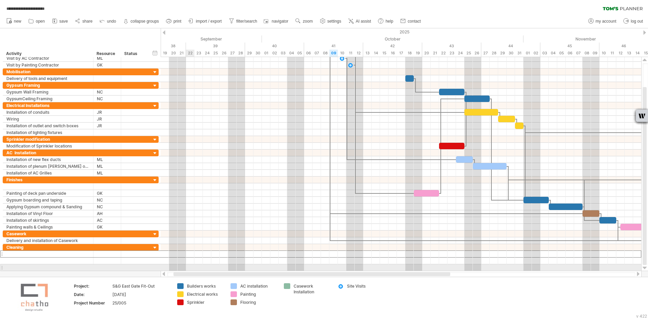
drag, startPoint x: 276, startPoint y: 273, endPoint x: 187, endPoint y: 268, distance: 89.5
click at [187, 268] on div "**********" at bounding box center [324, 159] width 648 height 319
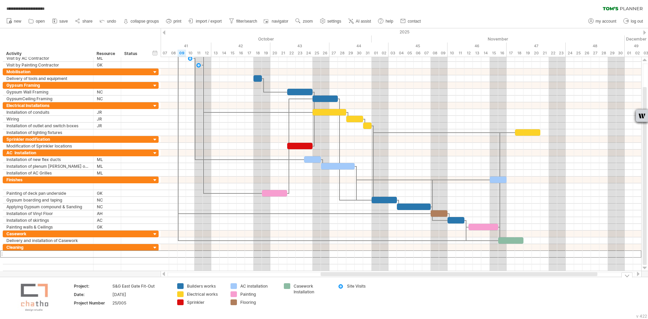
drag, startPoint x: 281, startPoint y: 273, endPoint x: 354, endPoint y: 276, distance: 73.3
click at [354, 276] on div at bounding box center [401, 274] width 481 height 7
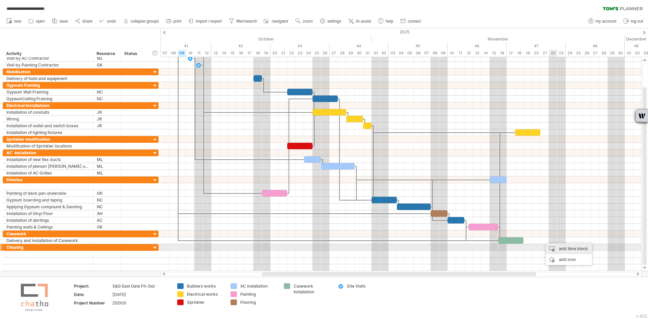
click at [555, 246] on div "add time block" at bounding box center [569, 248] width 46 height 11
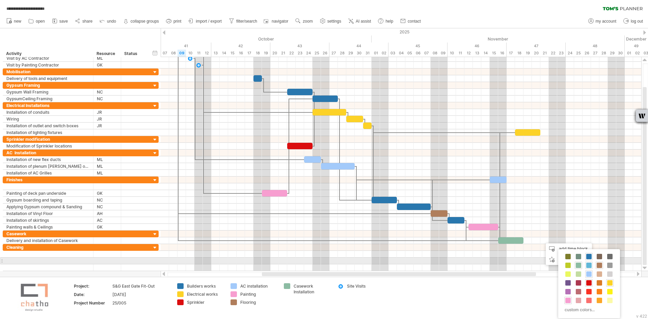
click at [590, 262] on div at bounding box center [588, 265] width 7 height 7
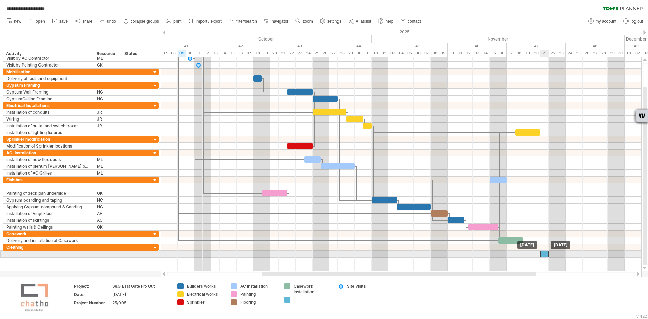
drag, startPoint x: 543, startPoint y: 241, endPoint x: 545, endPoint y: 257, distance: 15.9
click at [542, 253] on div at bounding box center [544, 254] width 8 height 6
drag, startPoint x: 549, startPoint y: 253, endPoint x: 557, endPoint y: 253, distance: 8.4
click at [557, 253] on span at bounding box center [557, 254] width 3 height 6
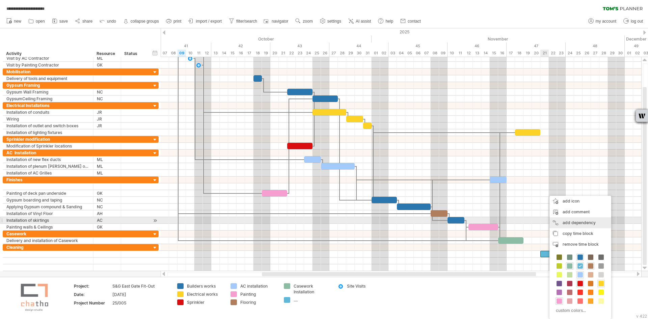
click at [561, 223] on div "add dependency You can use dependencies when you require tasks to be done in a …" at bounding box center [580, 222] width 62 height 11
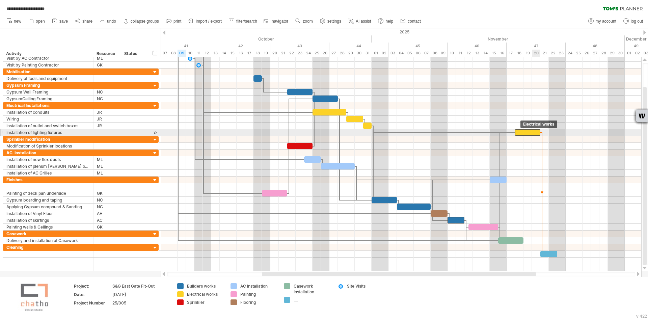
click at [536, 133] on div at bounding box center [527, 132] width 25 height 6
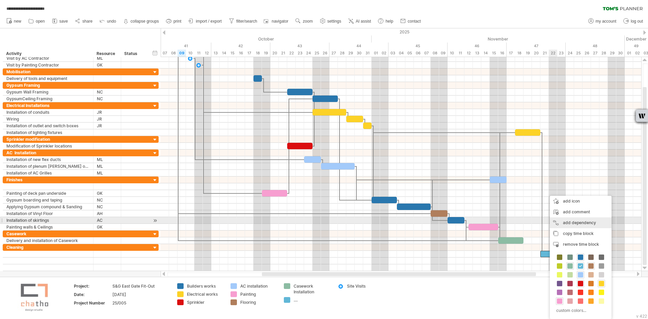
click at [557, 222] on div "add dependency You can use dependencies when you require tasks to be done in a …" at bounding box center [581, 222] width 62 height 11
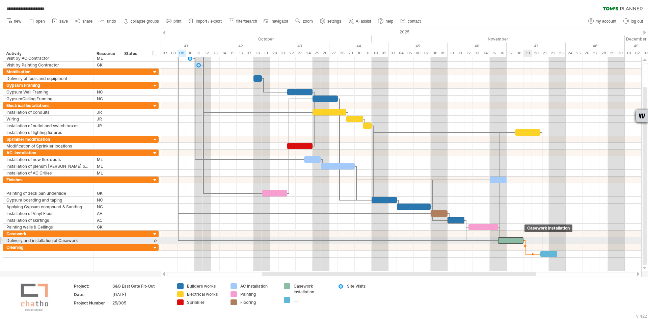
click at [523, 241] on span at bounding box center [523, 240] width 3 height 6
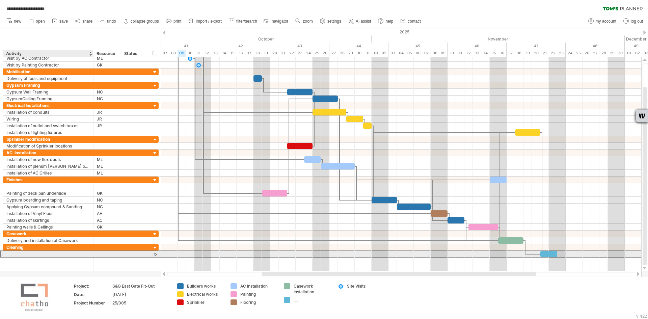
click at [21, 252] on div at bounding box center [47, 254] width 83 height 6
type input "**********"
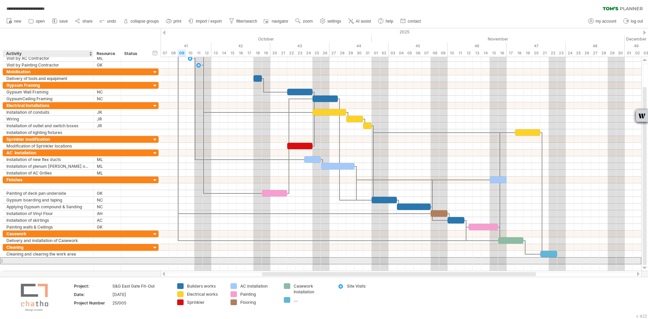
click at [26, 263] on div at bounding box center [47, 260] width 83 height 6
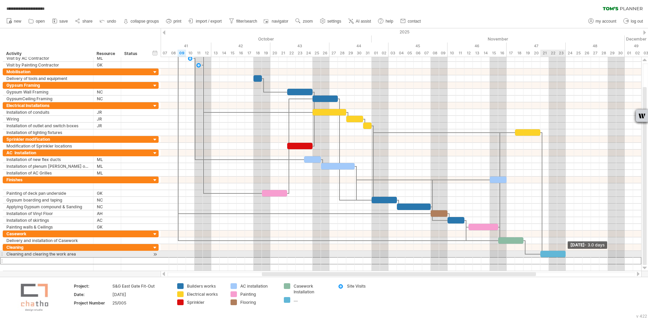
drag, startPoint x: 556, startPoint y: 254, endPoint x: 566, endPoint y: 253, distance: 10.1
click at [566, 253] on span at bounding box center [565, 254] width 3 height 6
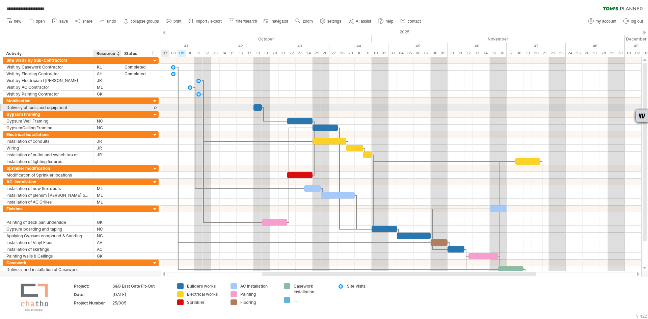
click at [103, 107] on div at bounding box center [107, 107] width 21 height 6
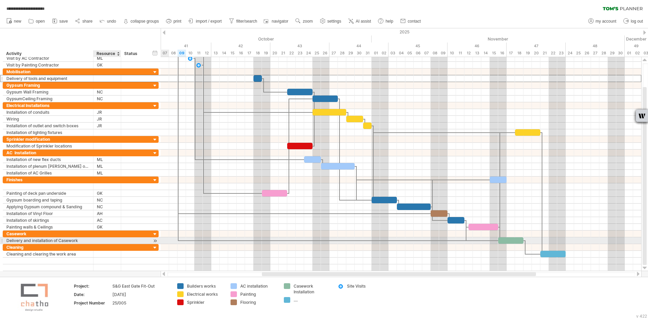
click at [104, 239] on div at bounding box center [107, 240] width 21 height 6
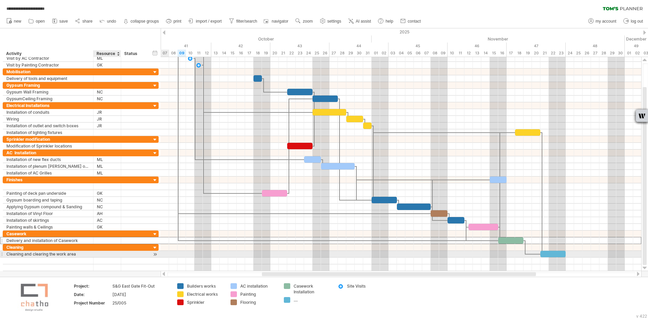
click at [109, 251] on div at bounding box center [107, 254] width 21 height 6
click at [590, 255] on div at bounding box center [401, 254] width 481 height 7
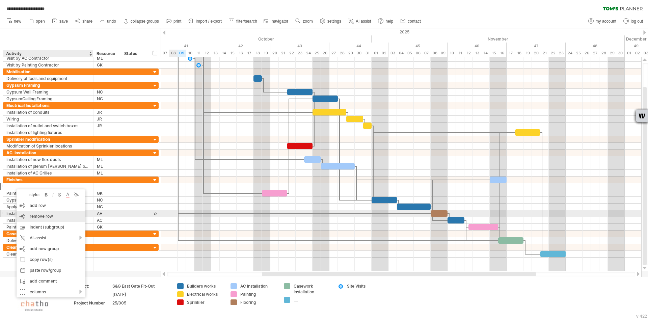
click at [30, 216] on span "remove row" at bounding box center [41, 216] width 23 height 5
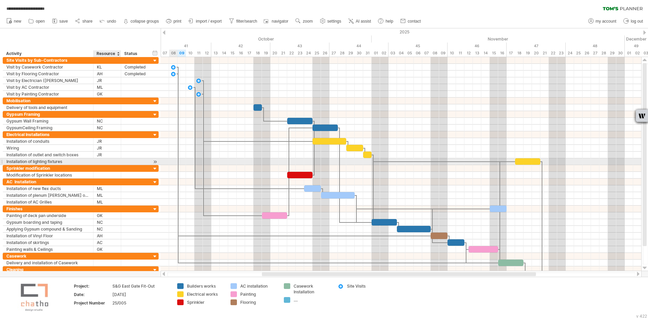
click at [100, 162] on div at bounding box center [107, 161] width 21 height 6
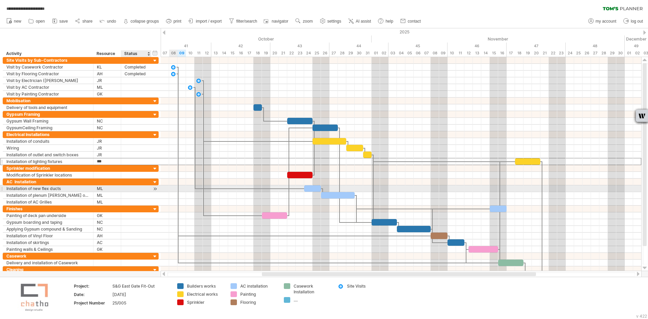
type input "**"
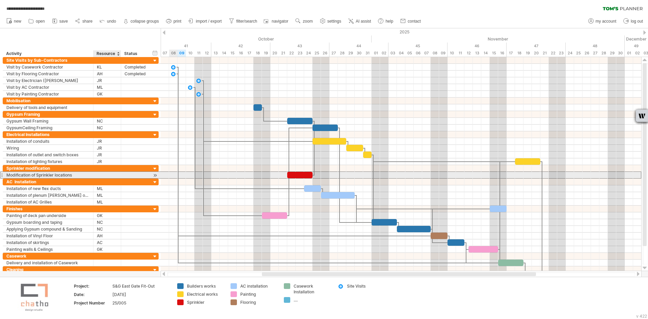
click at [96, 175] on div at bounding box center [107, 175] width 28 height 6
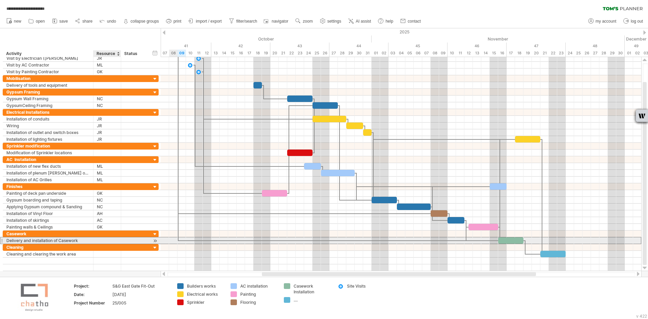
click at [109, 242] on div at bounding box center [107, 240] width 21 height 6
click at [104, 241] on div at bounding box center [107, 240] width 21 height 6
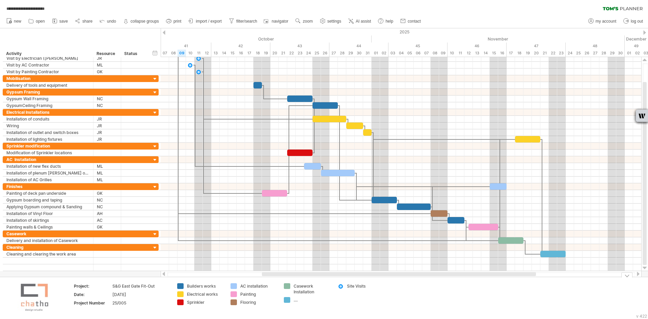
click at [295, 301] on div "...." at bounding box center [312, 300] width 37 height 6
type input "********"
click at [357, 303] on td "Site Visits" at bounding box center [360, 297] width 53 height 29
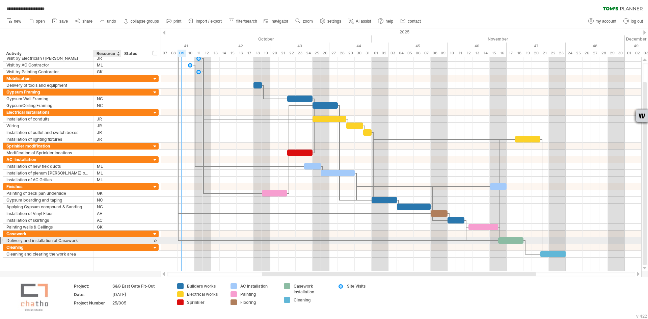
click at [101, 239] on div at bounding box center [107, 240] width 21 height 6
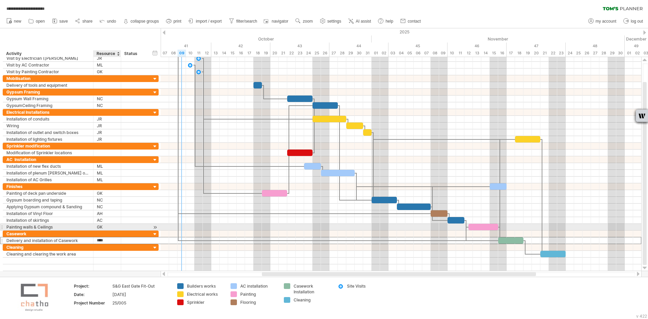
type input "*****"
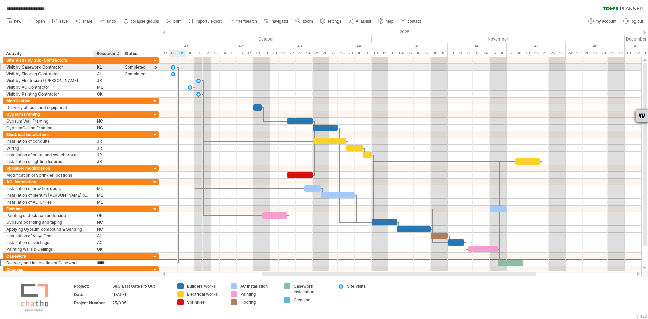
click at [101, 67] on div "KL" at bounding box center [107, 67] width 21 height 6
drag, startPoint x: 104, startPoint y: 67, endPoint x: 91, endPoint y: 67, distance: 12.8
click at [91, 67] on div "**********" at bounding box center [81, 66] width 156 height 7
type input "*****"
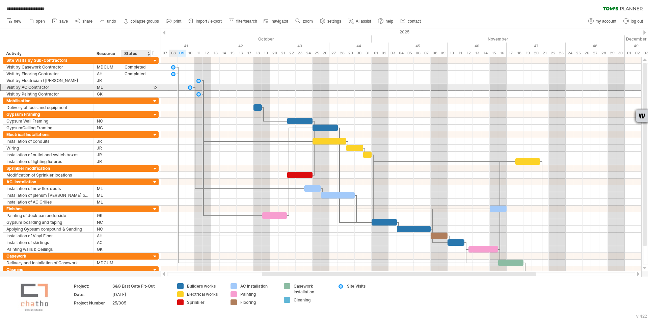
click at [134, 90] on div "**********" at bounding box center [81, 87] width 156 height 7
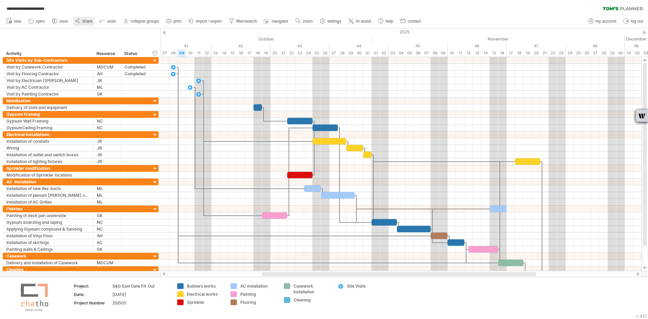
click at [79, 21] on icon at bounding box center [77, 21] width 7 height 7
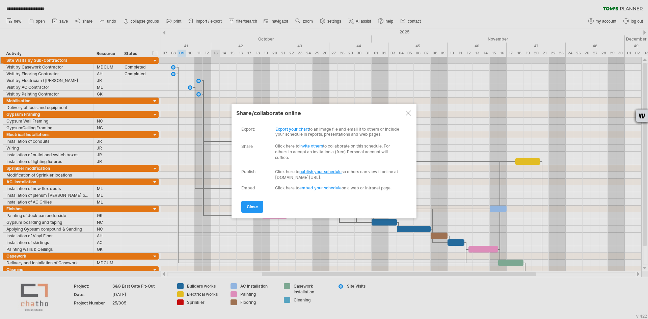
click at [309, 172] on link "publish your schedule" at bounding box center [320, 171] width 42 height 5
select select "*"
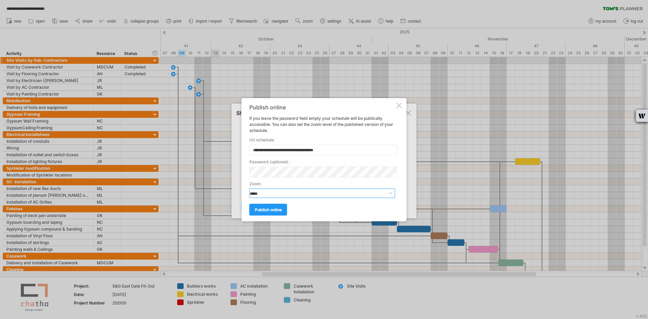
click at [282, 195] on select "**********" at bounding box center [322, 192] width 146 height 9
click at [321, 129] on div "If you leave the password field empty your schedule will be publically accessib…" at bounding box center [322, 124] width 146 height 18
drag, startPoint x: 309, startPoint y: 105, endPoint x: 397, endPoint y: 110, distance: 87.9
click at [404, 116] on div "**********" at bounding box center [324, 159] width 165 height 123
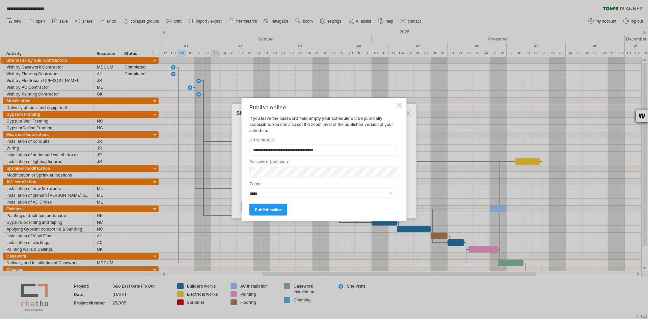
click at [401, 106] on div at bounding box center [398, 105] width 5 height 5
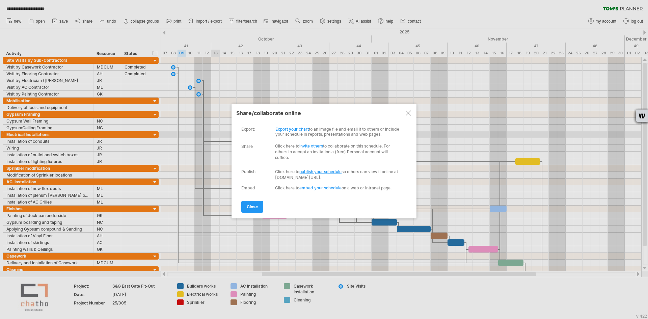
click at [367, 136] on div "**********" at bounding box center [322, 155] width 162 height 69
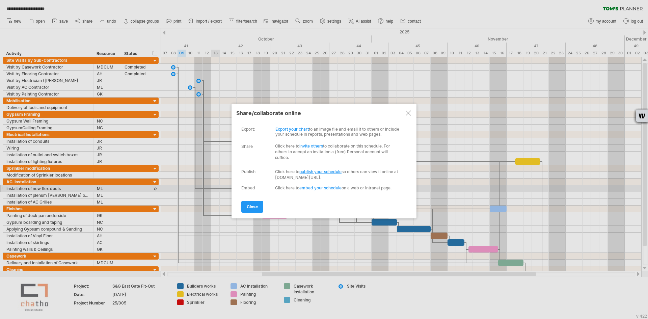
click at [334, 188] on link "embed your schedule" at bounding box center [320, 187] width 42 height 5
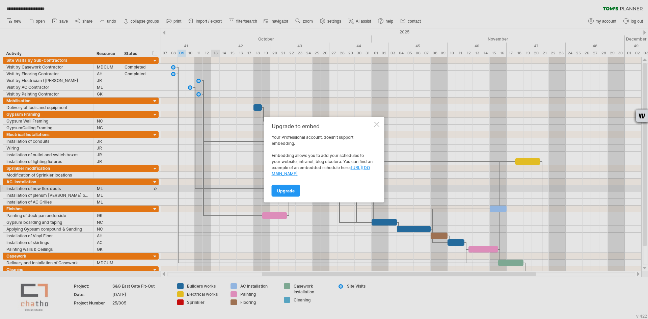
click at [379, 122] on div "Upgrade to embed Your Professional account, doesn't support embedding. Embeddin…" at bounding box center [324, 159] width 120 height 85
click at [378, 122] on div at bounding box center [376, 123] width 5 height 5
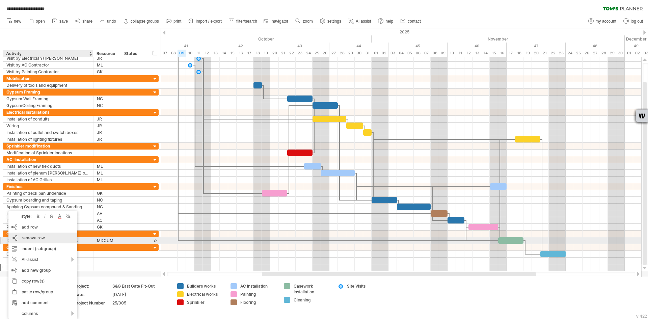
click at [50, 241] on div "remove row remove selected rows" at bounding box center [42, 237] width 69 height 11
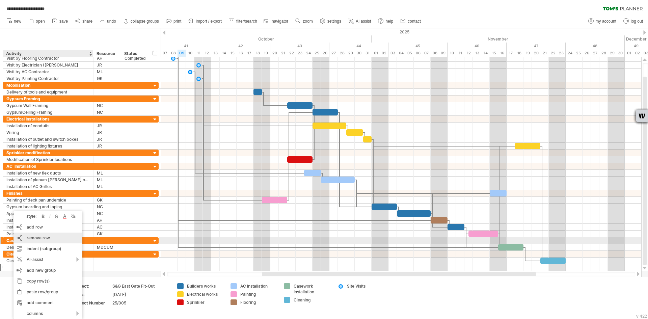
click at [36, 240] on span "remove row" at bounding box center [38, 237] width 23 height 5
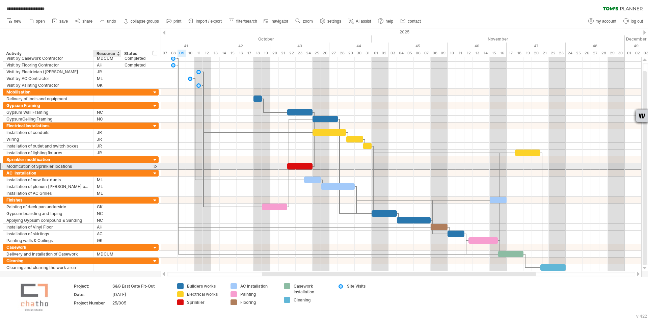
click at [102, 165] on div at bounding box center [107, 166] width 21 height 6
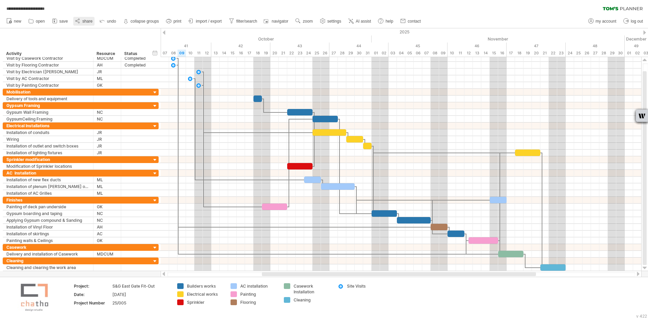
click at [82, 21] on link "share" at bounding box center [83, 21] width 21 height 9
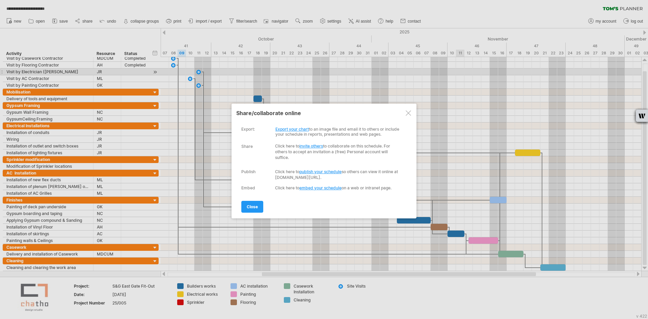
click at [309, 171] on link "publish your schedule" at bounding box center [320, 171] width 42 height 5
select select "*"
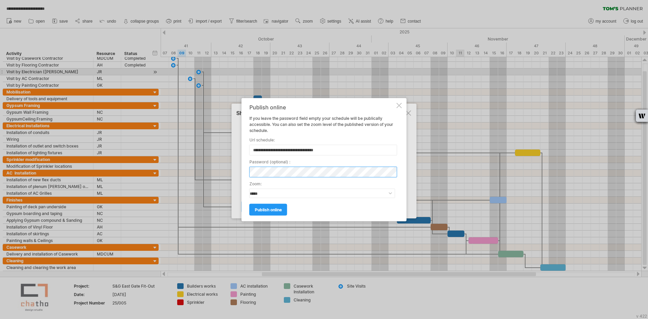
click at [234, 175] on div "**********" at bounding box center [324, 159] width 648 height 319
drag, startPoint x: 316, startPoint y: 102, endPoint x: 343, endPoint y: 110, distance: 27.8
click at [357, 86] on div "**********" at bounding box center [324, 159] width 648 height 319
click at [267, 181] on label "zoom:" at bounding box center [322, 184] width 146 height 6
click at [401, 184] on div "**********" at bounding box center [324, 159] width 165 height 123
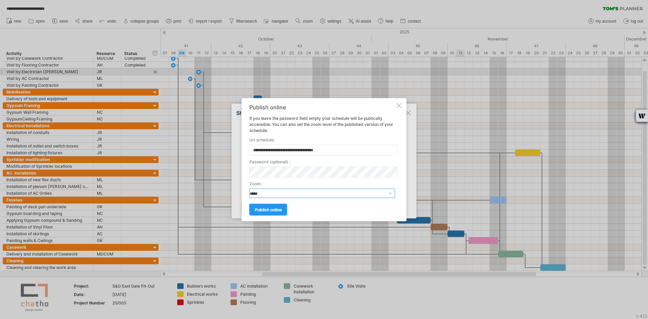
click at [392, 193] on select "**********" at bounding box center [322, 192] width 146 height 9
click at [264, 209] on span "publish online" at bounding box center [268, 209] width 27 height 5
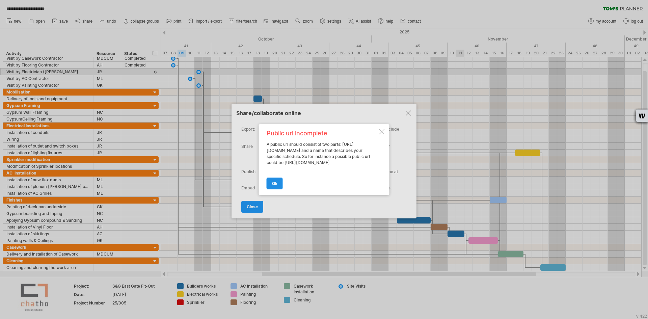
click at [276, 186] on span "ok" at bounding box center [274, 183] width 5 height 5
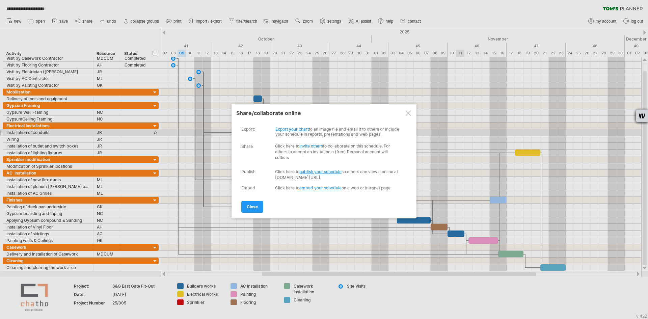
click at [289, 130] on link "Export your chart" at bounding box center [291, 129] width 33 height 5
select select "*******"
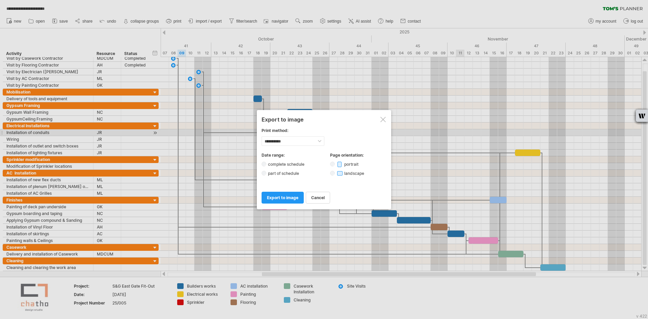
click at [384, 120] on div at bounding box center [382, 119] width 5 height 5
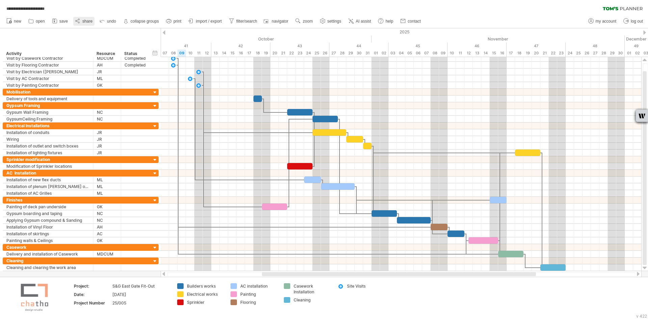
click at [85, 21] on span "share" at bounding box center [87, 21] width 10 height 5
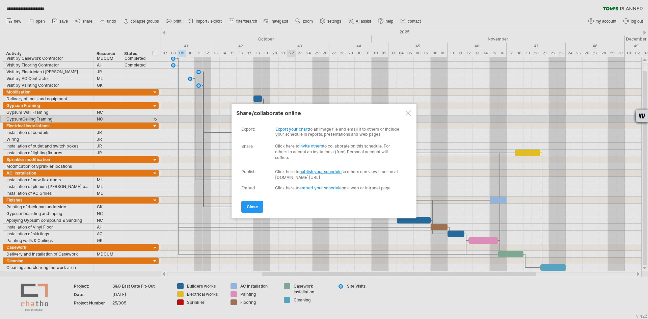
click at [314, 172] on link "publish your schedule" at bounding box center [320, 171] width 42 height 5
select select "*"
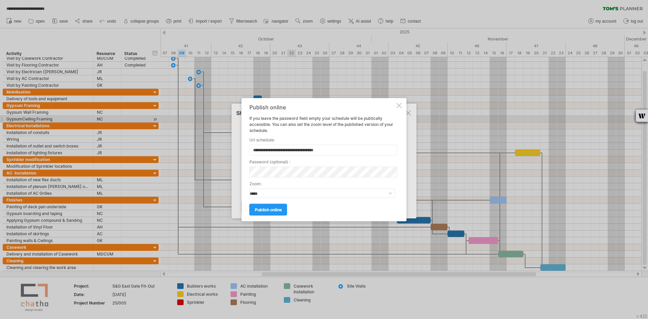
click at [393, 105] on div "Publish online" at bounding box center [322, 107] width 146 height 6
click at [399, 104] on div at bounding box center [398, 105] width 5 height 5
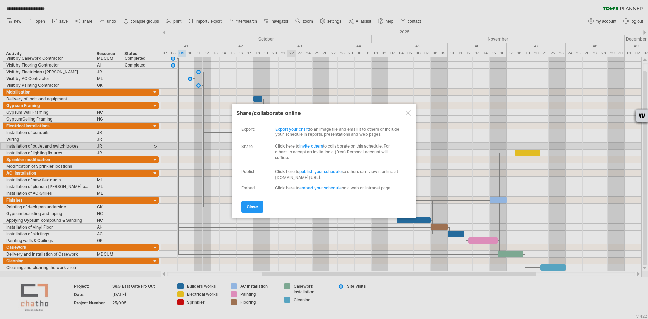
click at [318, 145] on link "invite others" at bounding box center [311, 145] width 24 height 5
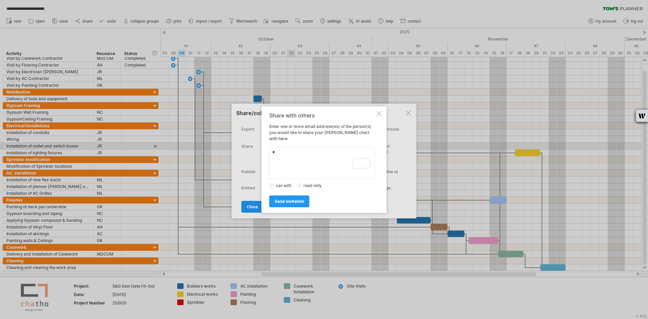
click at [303, 183] on label "read only" at bounding box center [315, 185] width 26 height 5
click at [302, 183] on label "read only" at bounding box center [315, 185] width 26 height 5
click at [304, 152] on textarea "To enrich screen reader interactions, please activate Accessibility in Grammarl…" at bounding box center [322, 163] width 106 height 32
click at [302, 151] on textarea "To enrich screen reader interactions, please activate Accessibility in Grammarl…" at bounding box center [322, 163] width 106 height 32
type textarea "*"
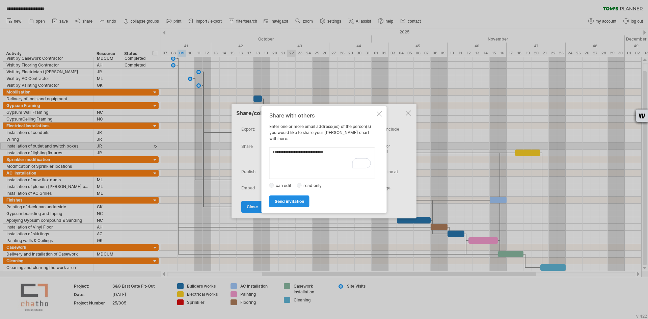
type textarea "**********"
click at [296, 199] on span "send invitation" at bounding box center [289, 201] width 29 height 5
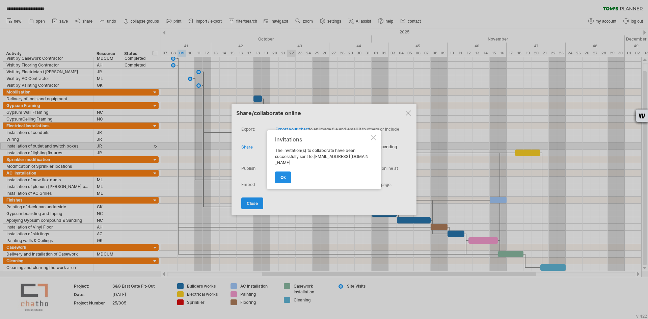
click at [284, 179] on span "ok" at bounding box center [282, 177] width 5 height 5
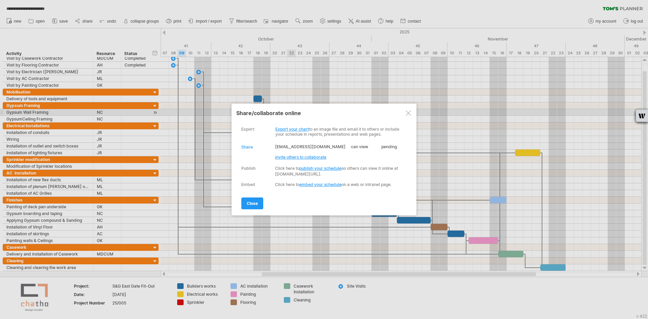
click at [408, 112] on div at bounding box center [408, 112] width 5 height 5
